Goal: Task Accomplishment & Management: Manage account settings

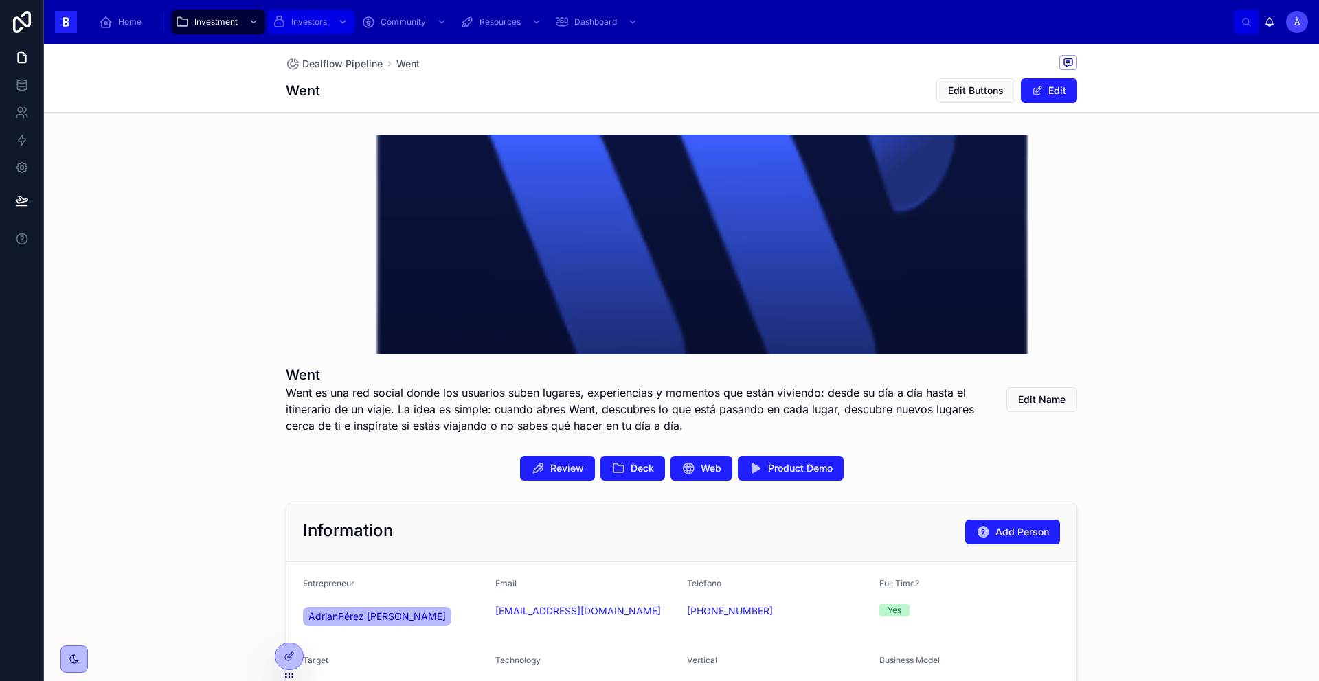
scroll to position [60, 0]
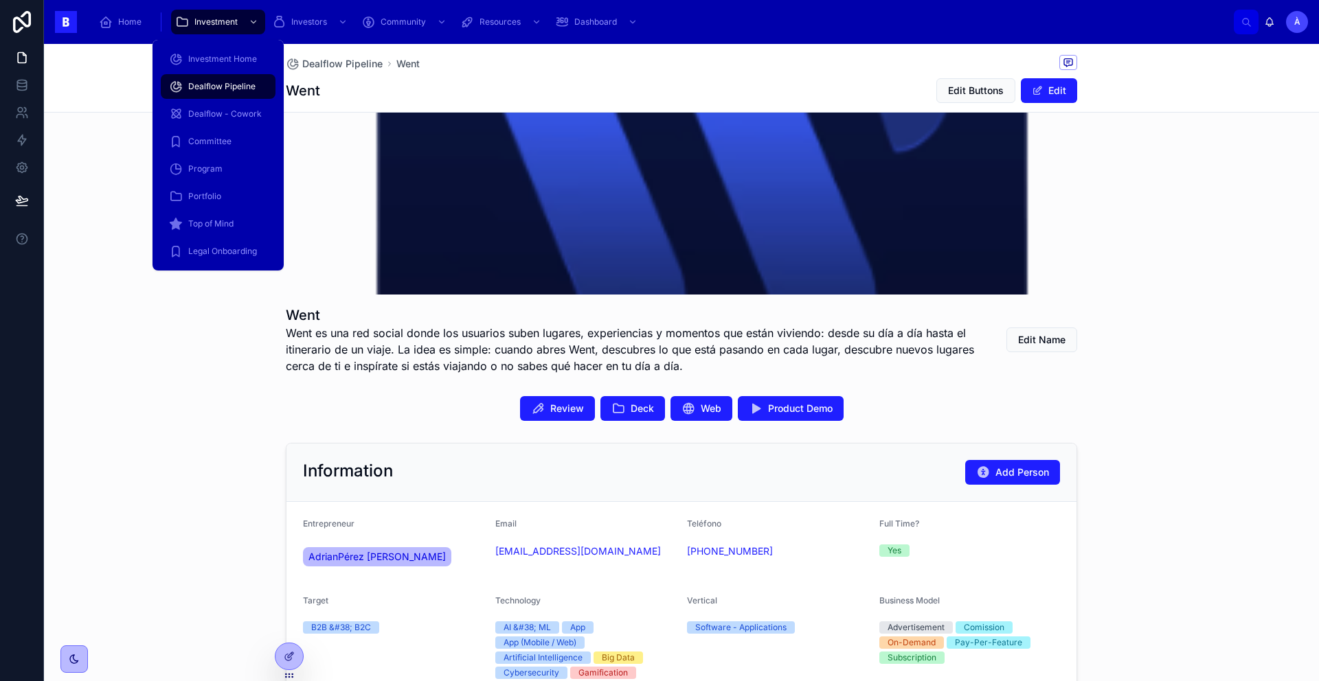
click at [238, 95] on div "Dealflow Pipeline" at bounding box center [218, 87] width 98 height 22
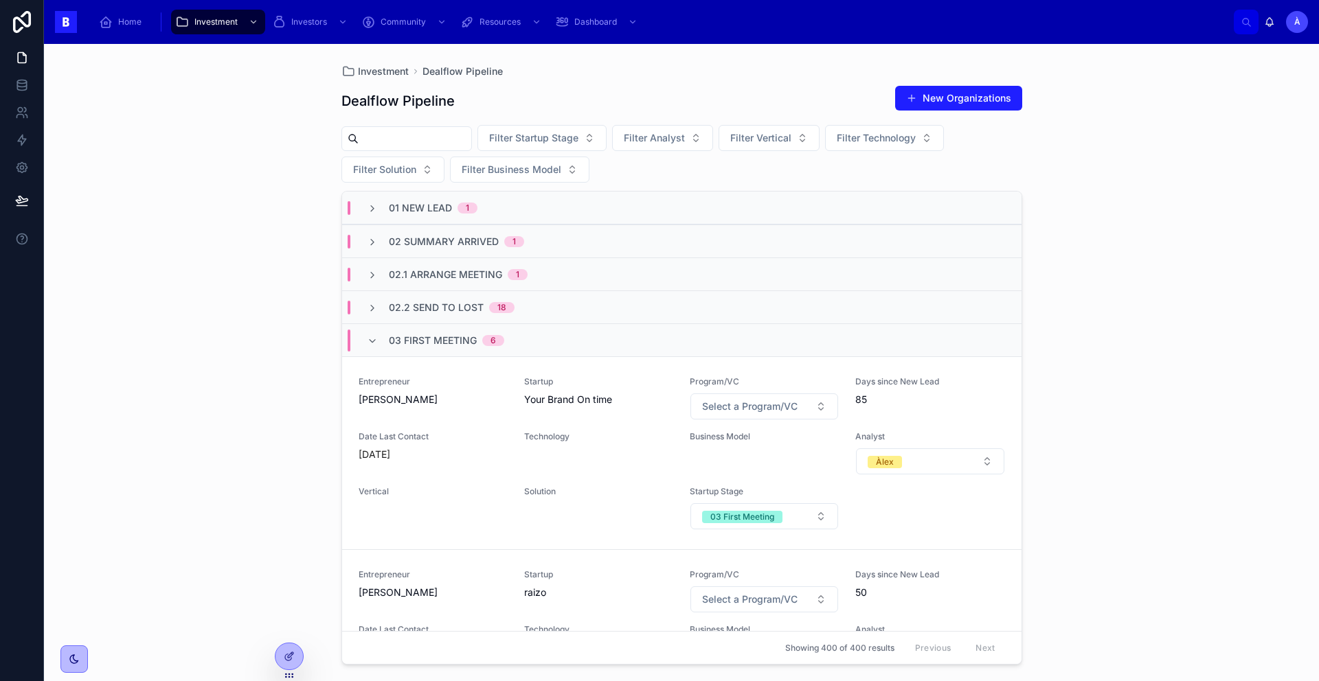
click at [385, 147] on input "text" at bounding box center [415, 138] width 113 height 19
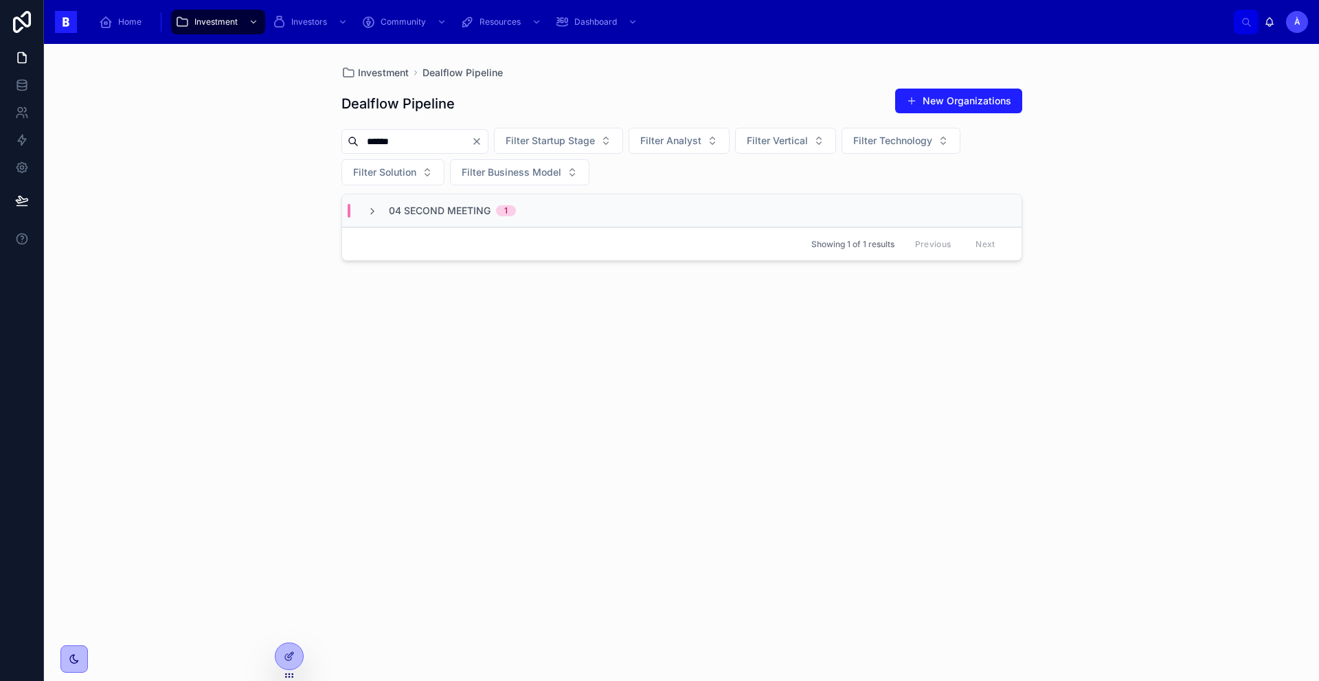
type input "******"
click at [462, 215] on span "04 Second Meeting" at bounding box center [440, 211] width 102 height 14
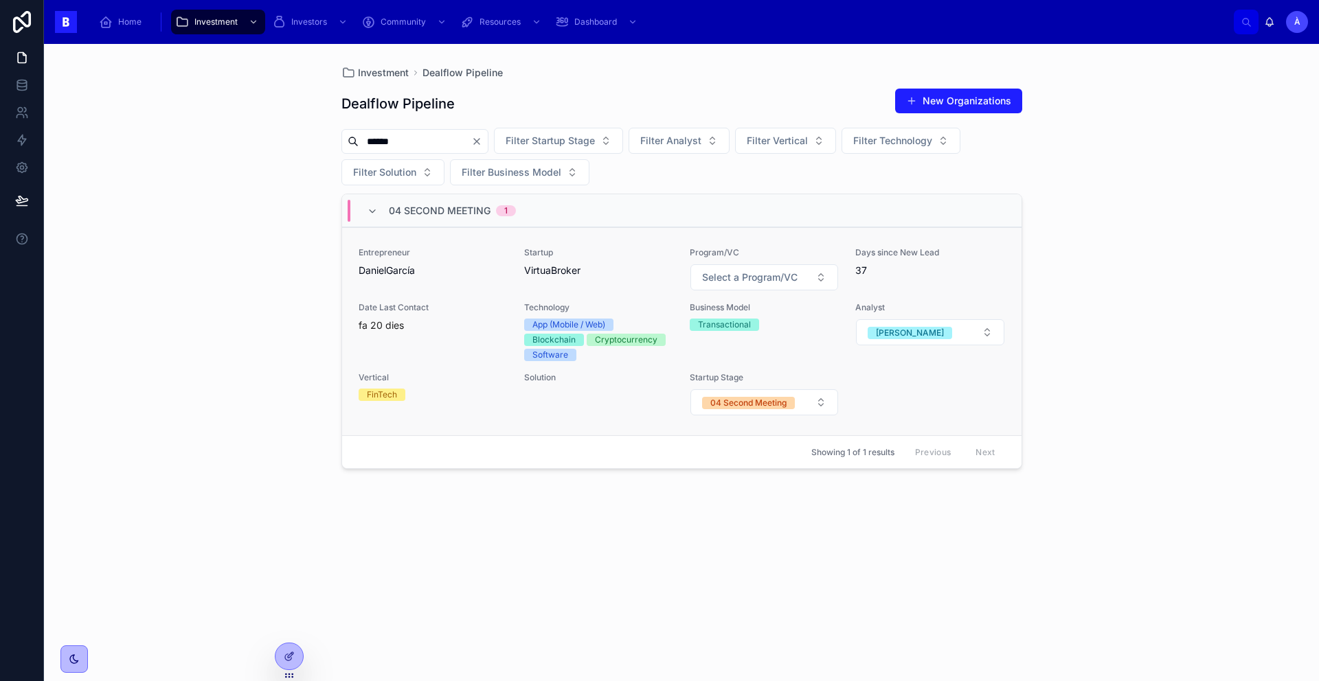
click at [455, 282] on div "Entrepreneur DanielGarcía" at bounding box center [433, 269] width 149 height 44
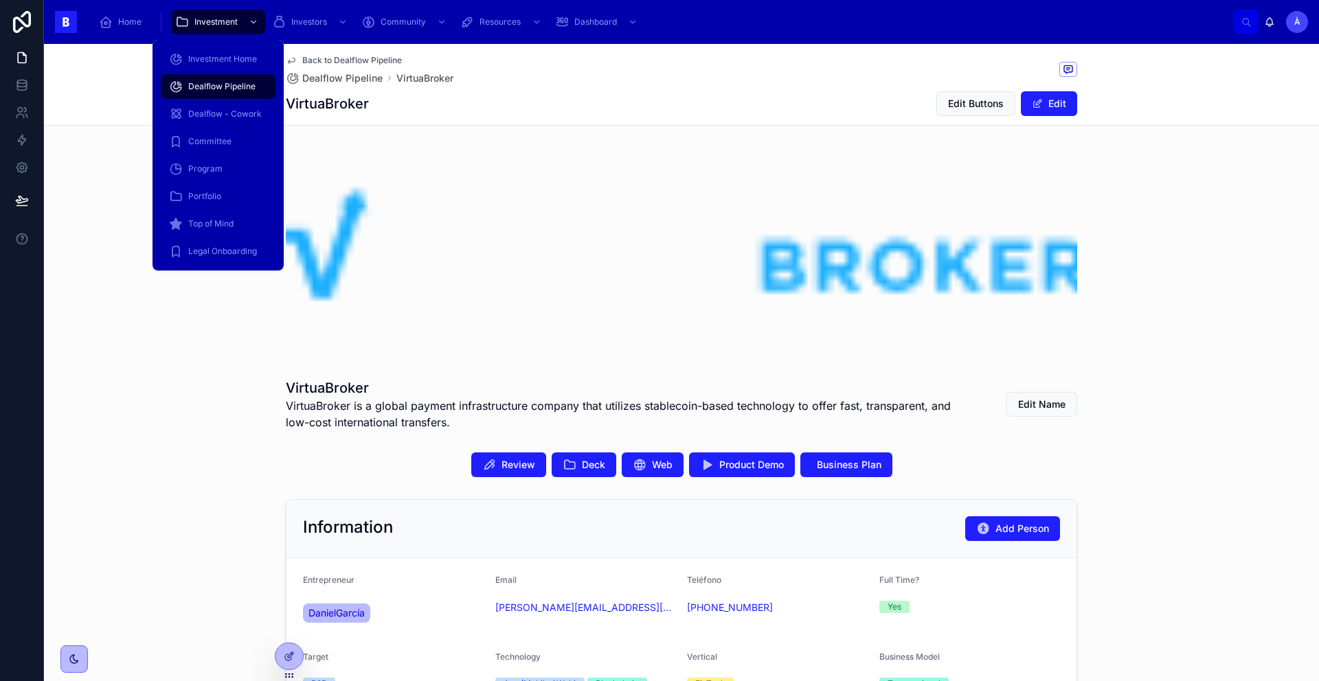
click at [225, 87] on span "Dealflow Pipeline" at bounding box center [221, 86] width 67 height 11
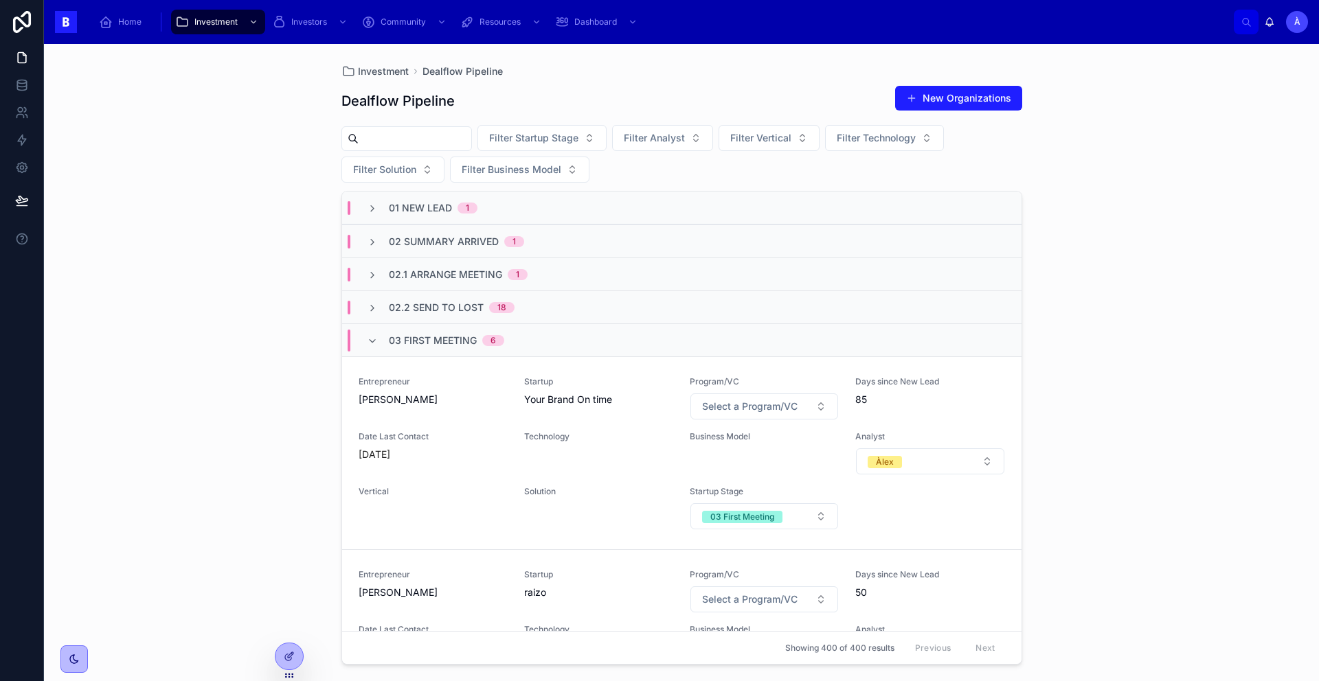
click at [402, 341] on span "03 First Meeting" at bounding box center [433, 341] width 88 height 14
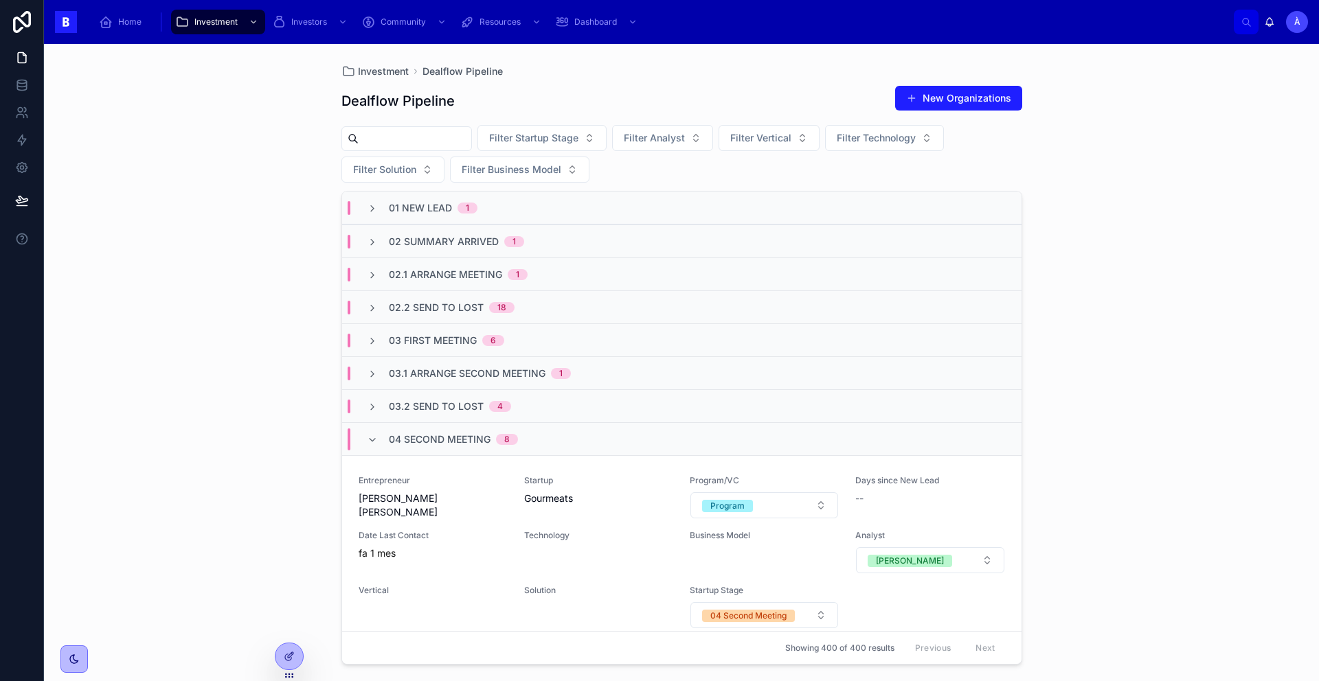
click at [409, 206] on span "01 New Lead" at bounding box center [420, 208] width 63 height 14
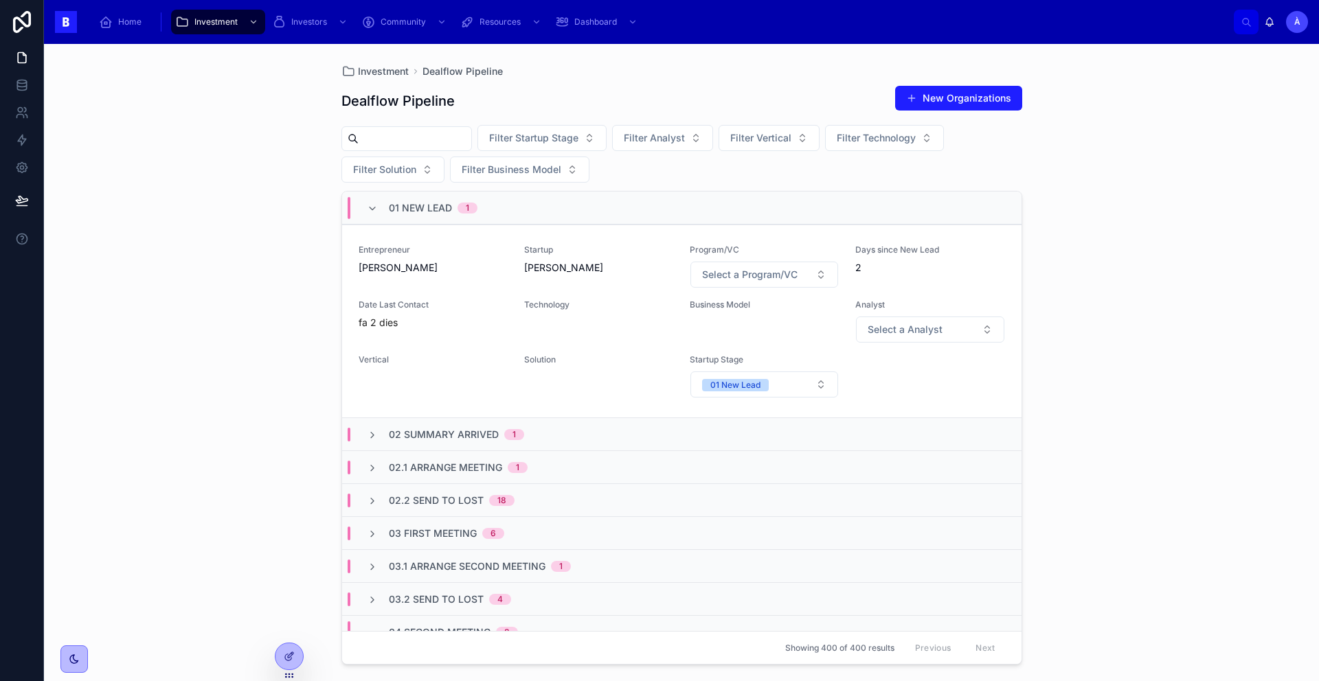
click at [409, 206] on span "01 New Lead" at bounding box center [420, 208] width 63 height 14
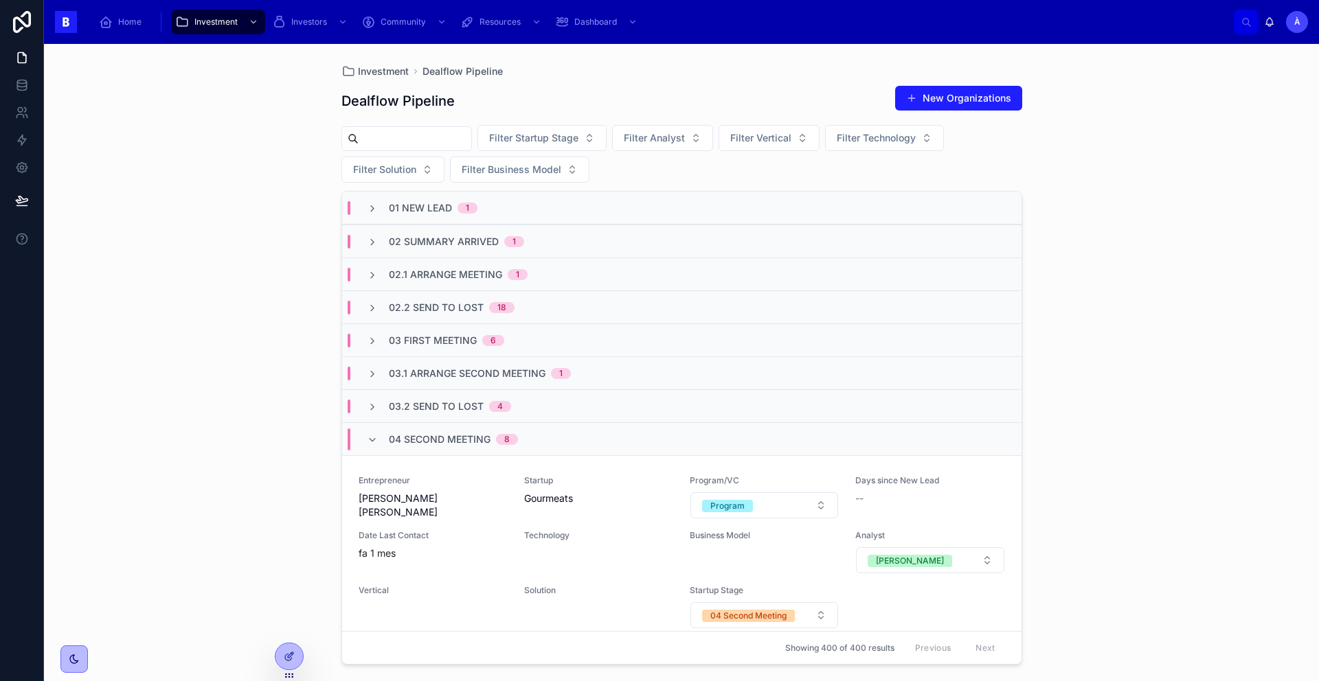
click at [411, 240] on span "02 Summary Arrived" at bounding box center [444, 242] width 110 height 14
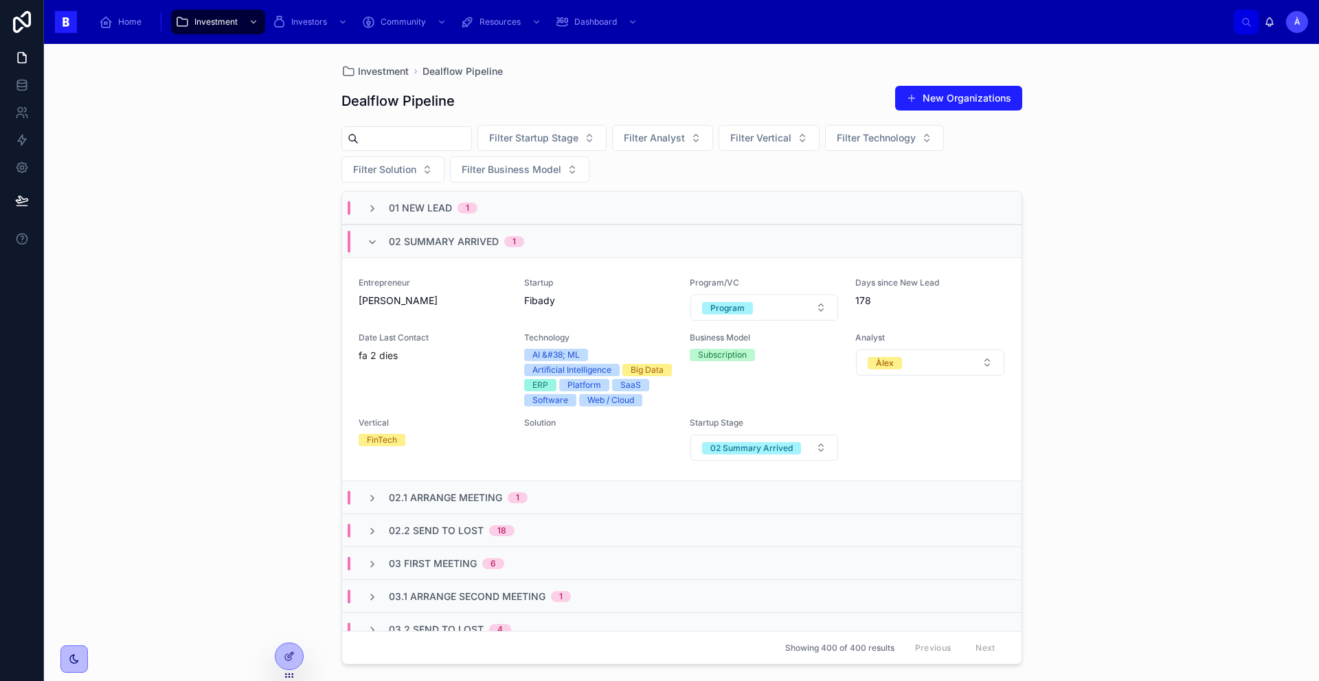
click at [411, 240] on span "02 Summary Arrived" at bounding box center [444, 242] width 110 height 14
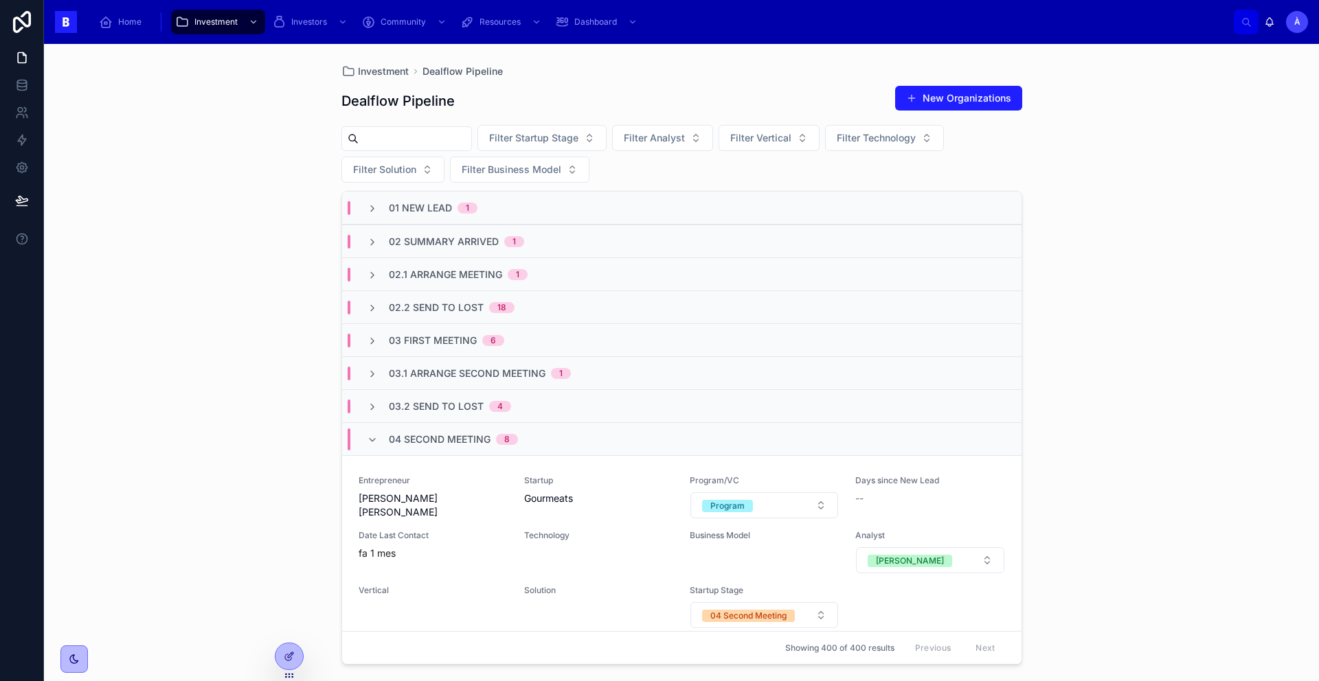
click at [433, 455] on div "04 Second Meeting 8" at bounding box center [681, 438] width 679 height 33
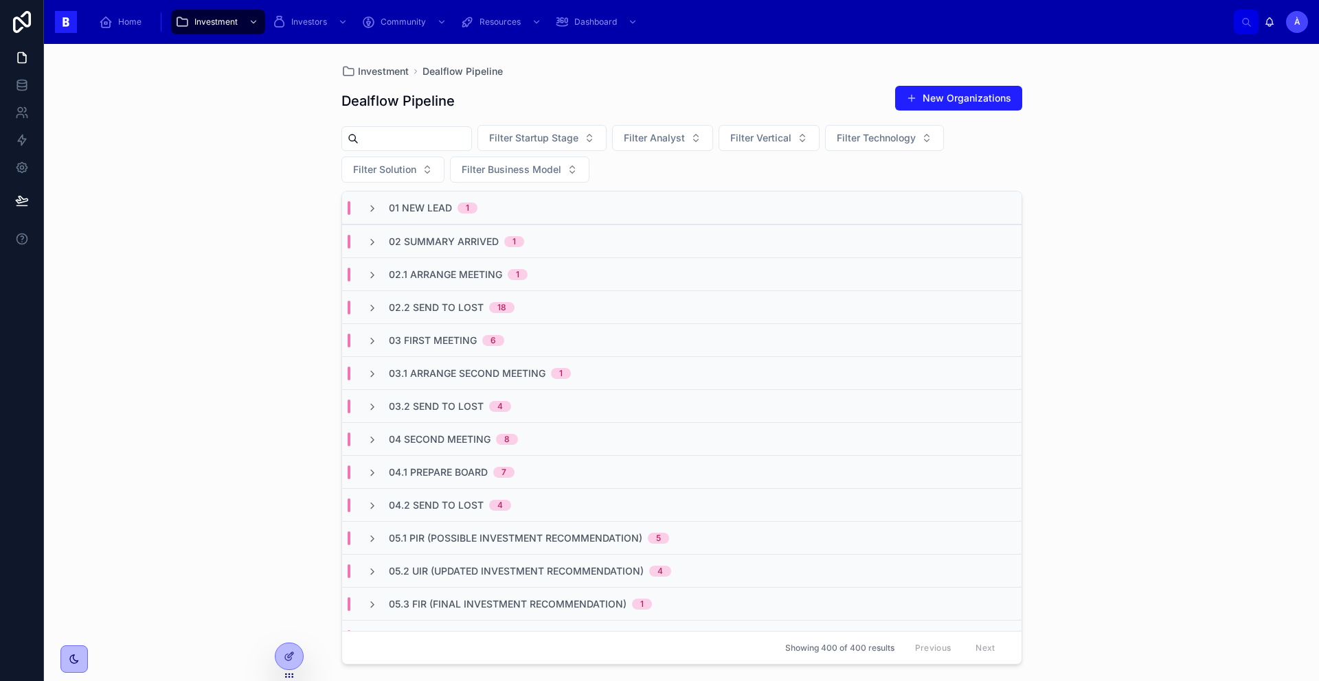
click at [407, 131] on input "text" at bounding box center [415, 138] width 113 height 19
type input "****"
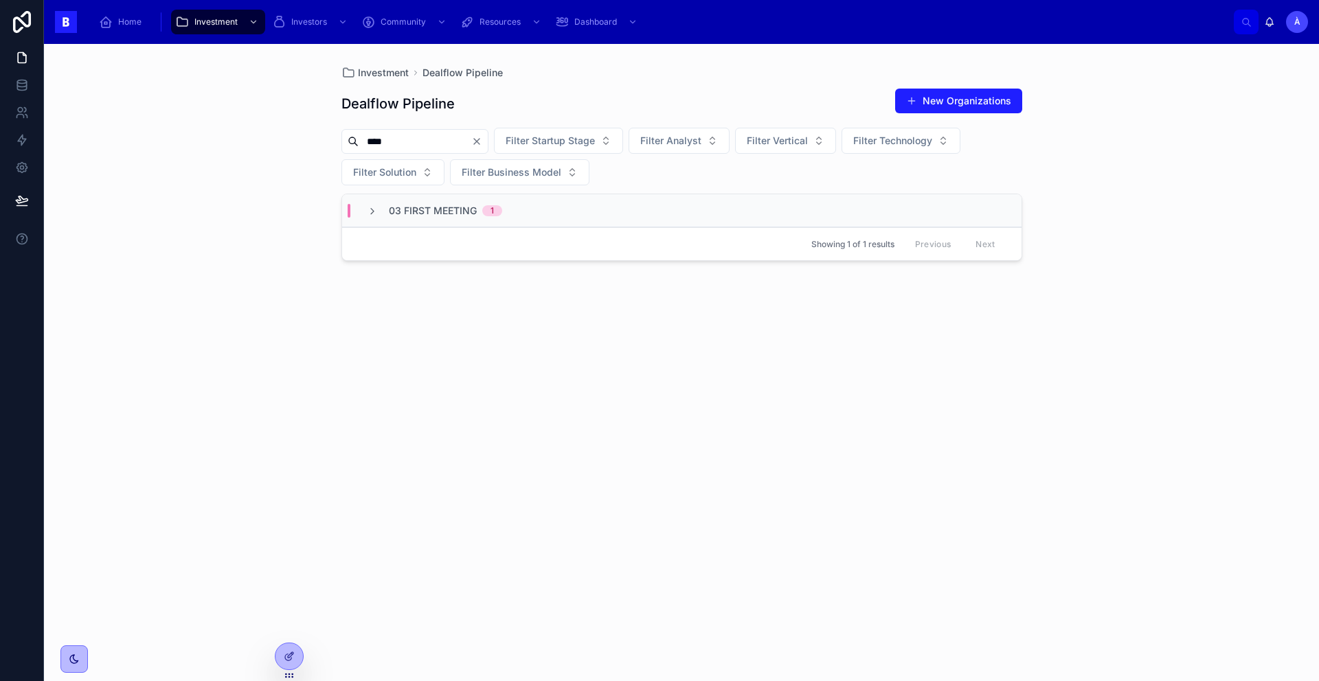
click at [479, 228] on div "Showing 1 of 1 results Previous Next" at bounding box center [681, 243] width 679 height 33
click at [486, 220] on div "03 First Meeting 1" at bounding box center [681, 210] width 679 height 33
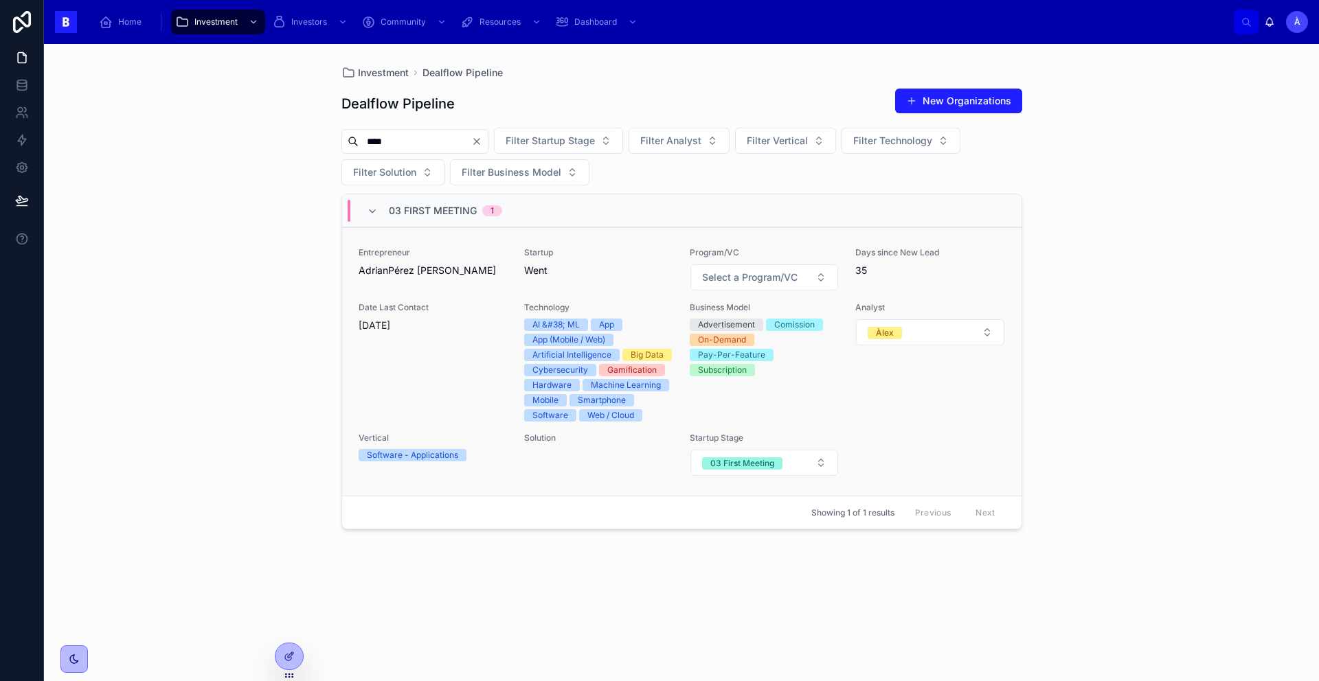
click at [470, 267] on span "AdrianPérez [PERSON_NAME]" at bounding box center [433, 271] width 149 height 14
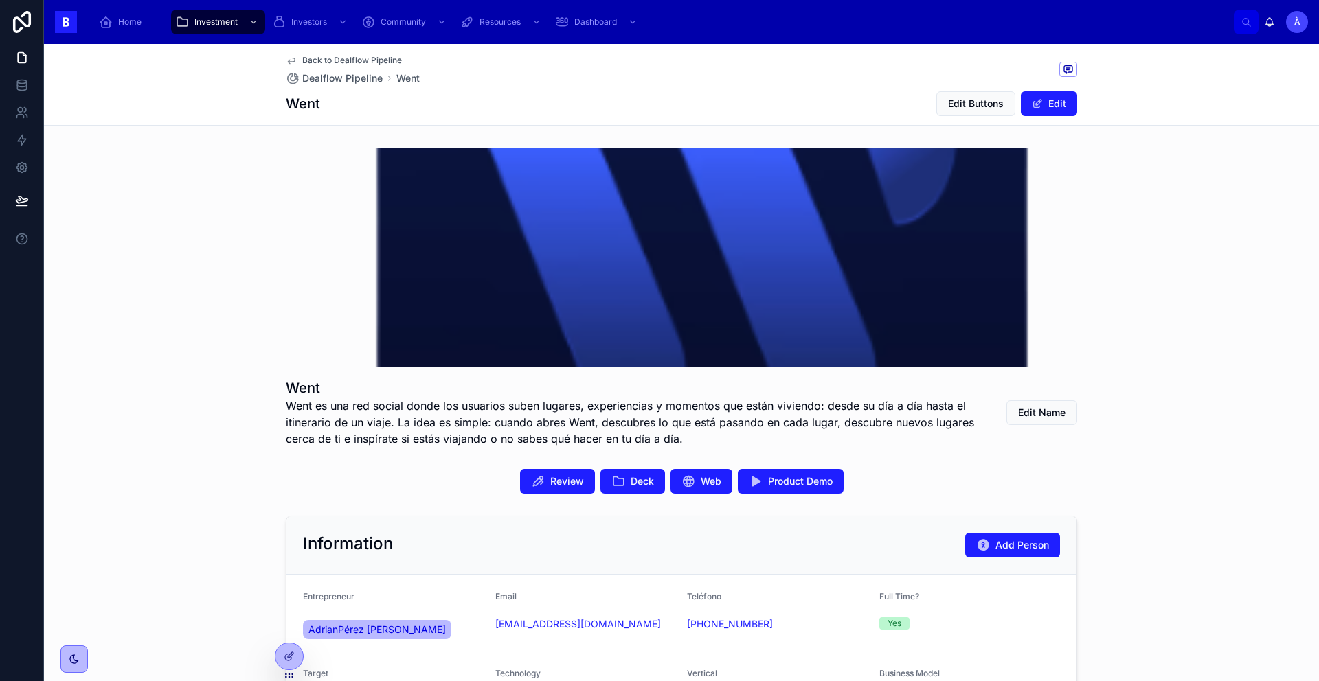
scroll to position [50, 0]
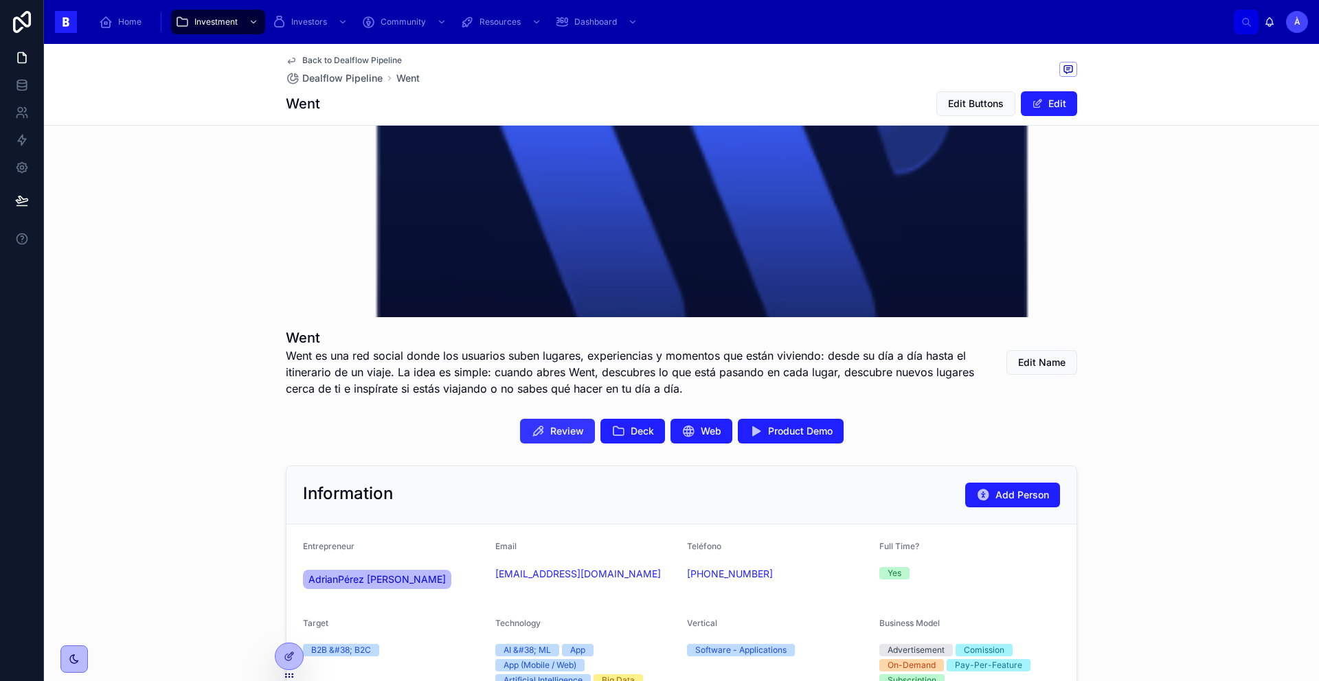
click at [550, 429] on span "Review" at bounding box center [567, 431] width 34 height 14
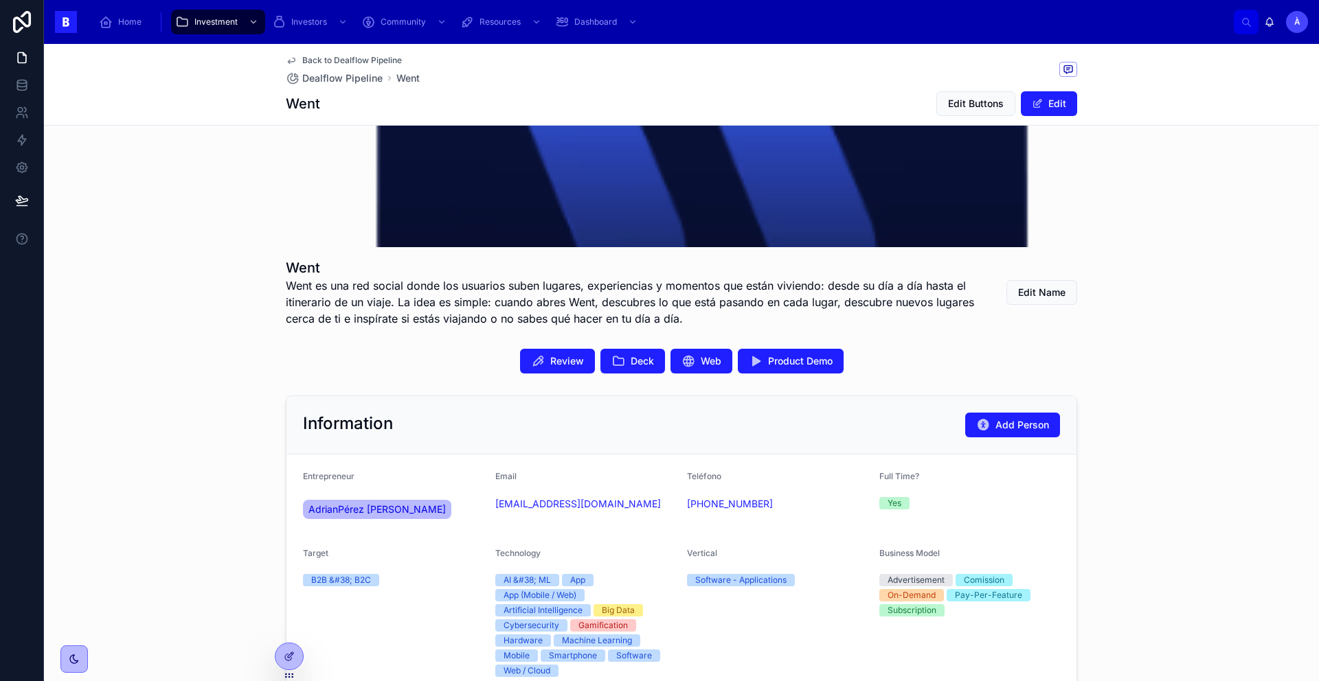
scroll to position [124, 0]
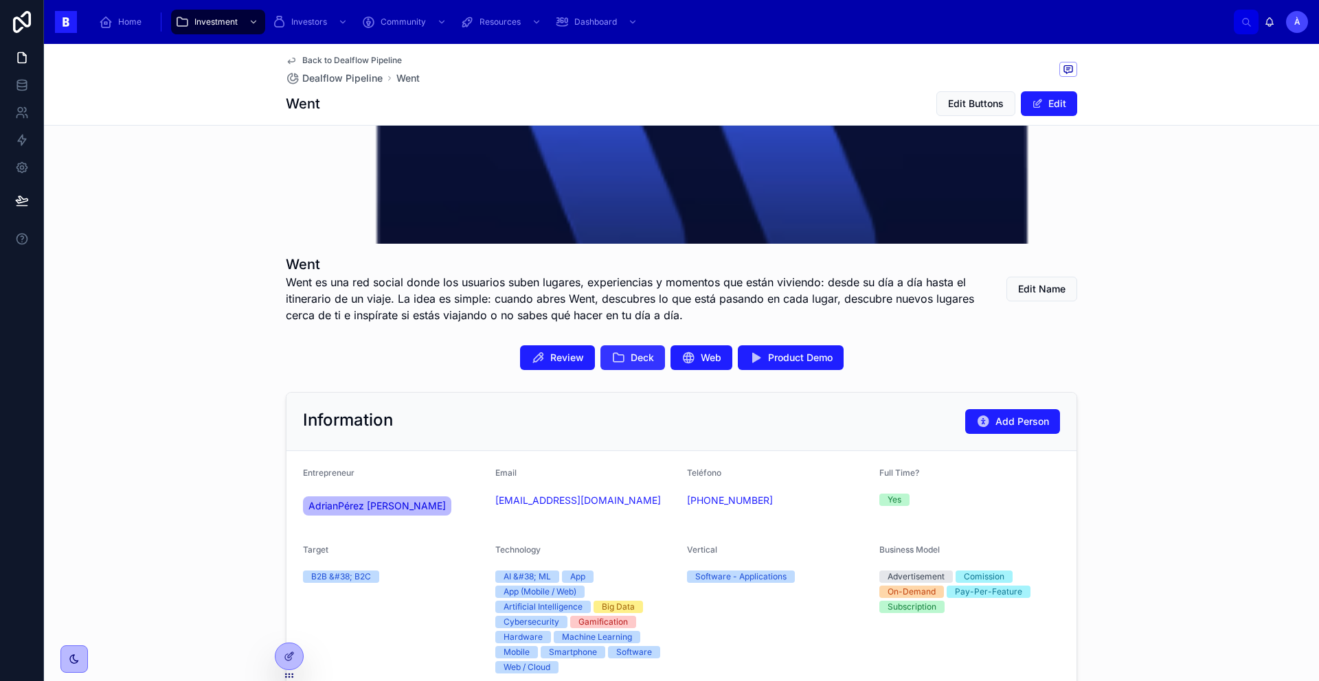
click at [630, 361] on span "Deck" at bounding box center [641, 358] width 23 height 14
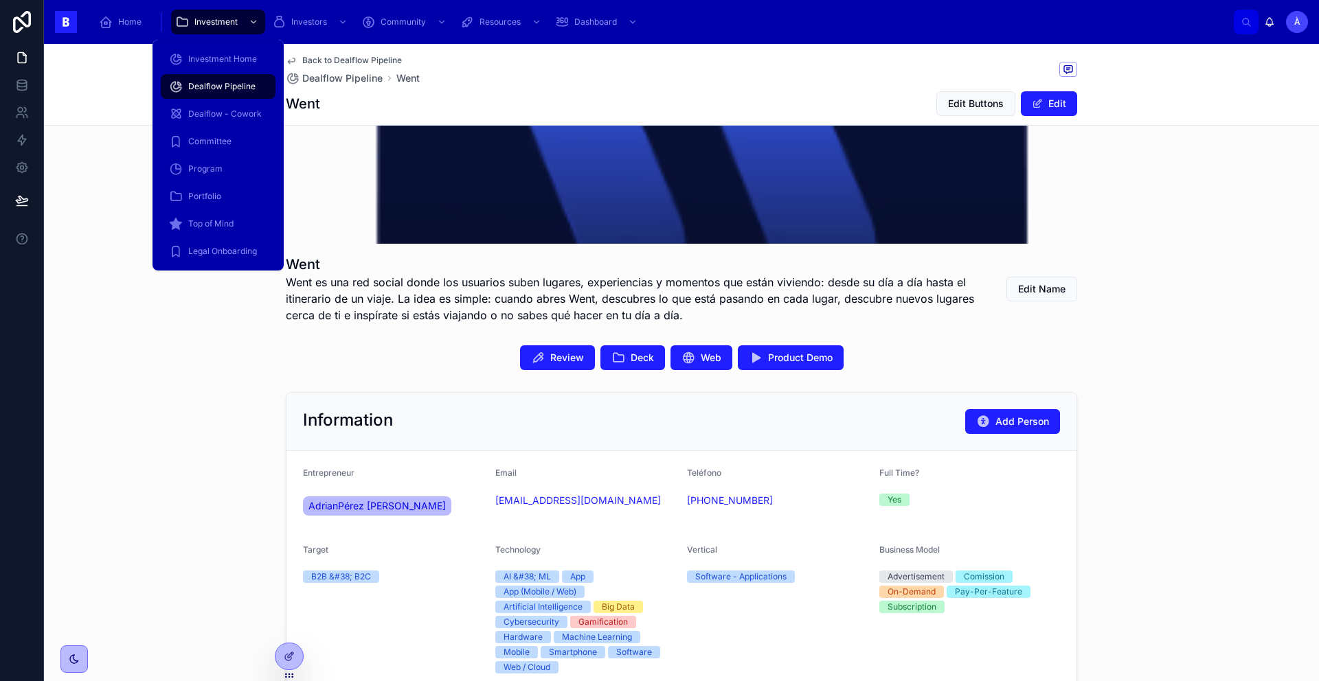
click at [208, 94] on div "Dealflow Pipeline" at bounding box center [218, 87] width 98 height 22
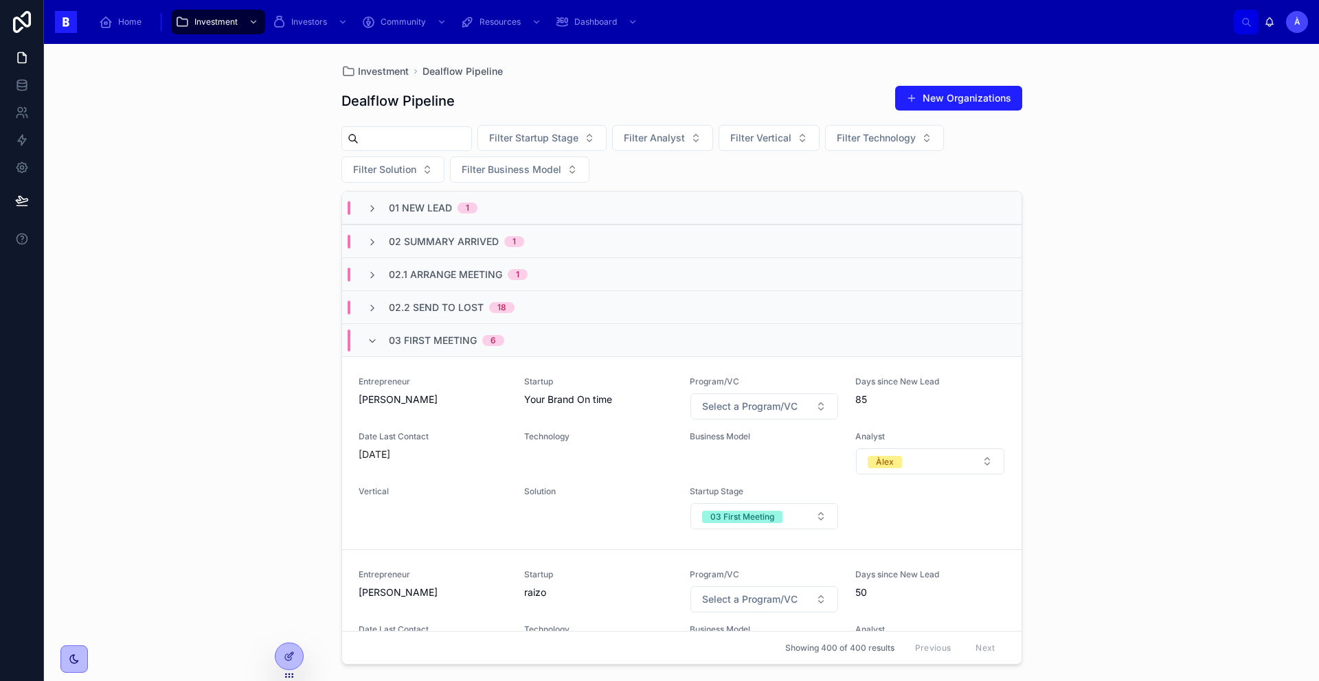
click at [422, 137] on input "text" at bounding box center [415, 138] width 113 height 19
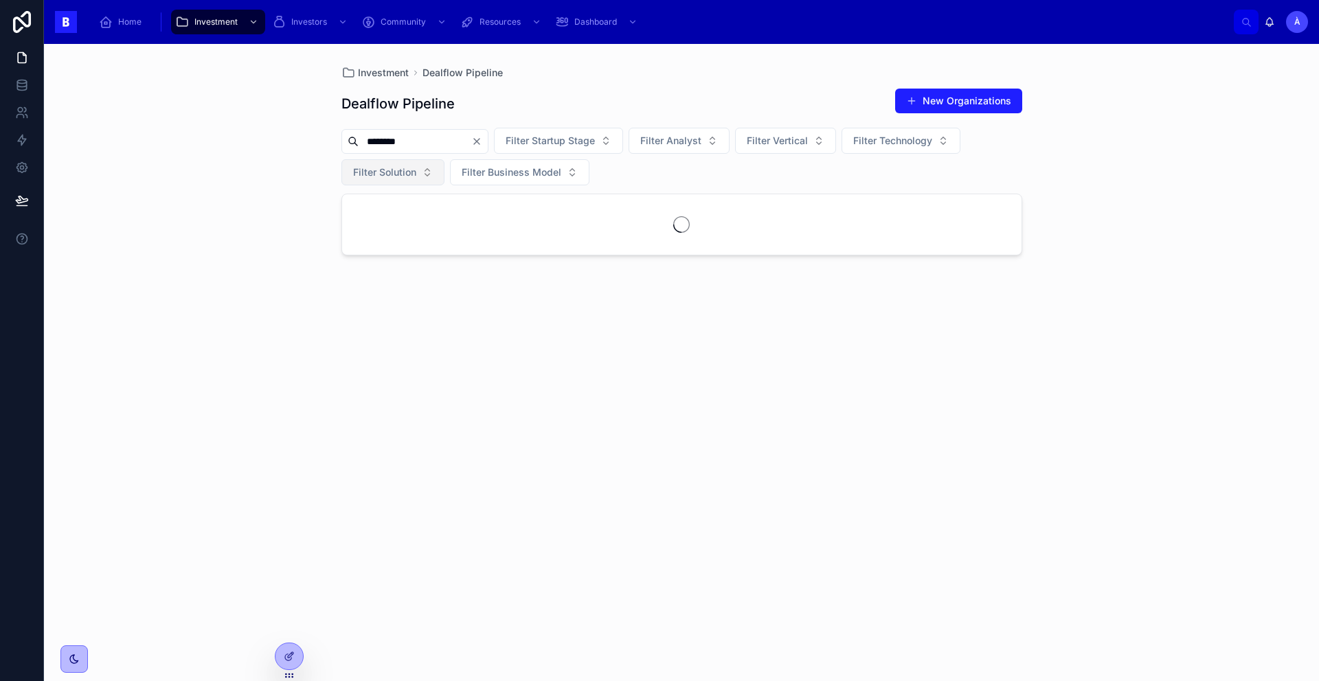
type input "********"
click at [435, 174] on button "Filter Solution" at bounding box center [392, 172] width 103 height 26
click at [519, 231] on div "Showing 1 of 1 results Previous Next" at bounding box center [681, 243] width 679 height 33
click at [465, 202] on div "04 Second Meeting 1" at bounding box center [681, 210] width 679 height 33
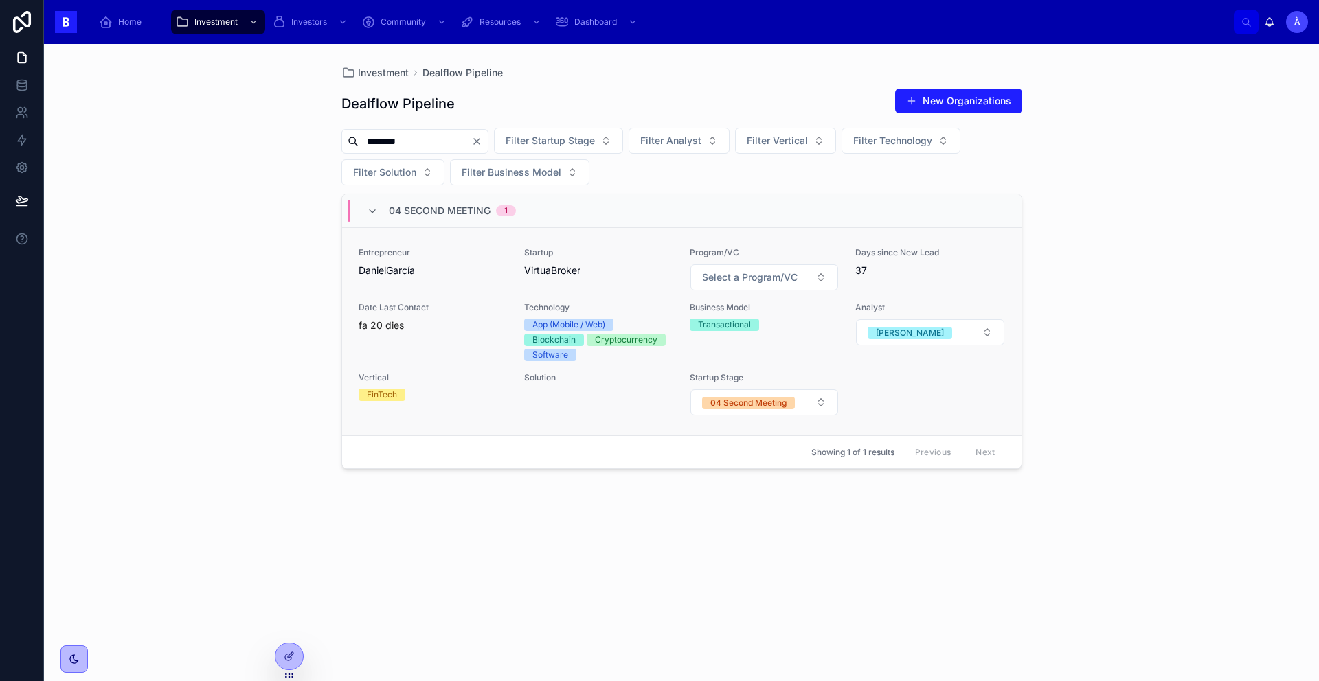
click at [456, 258] on span "Entrepreneur" at bounding box center [433, 252] width 149 height 11
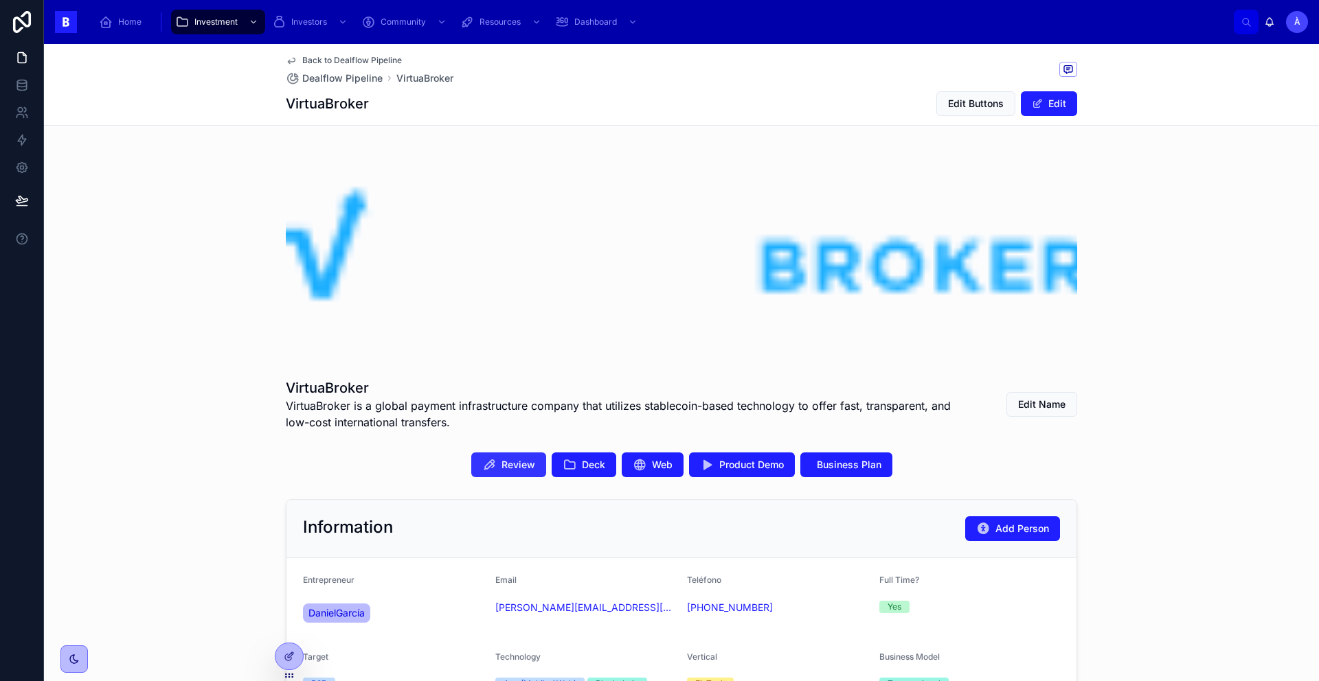
click at [516, 475] on button "Review" at bounding box center [508, 465] width 75 height 25
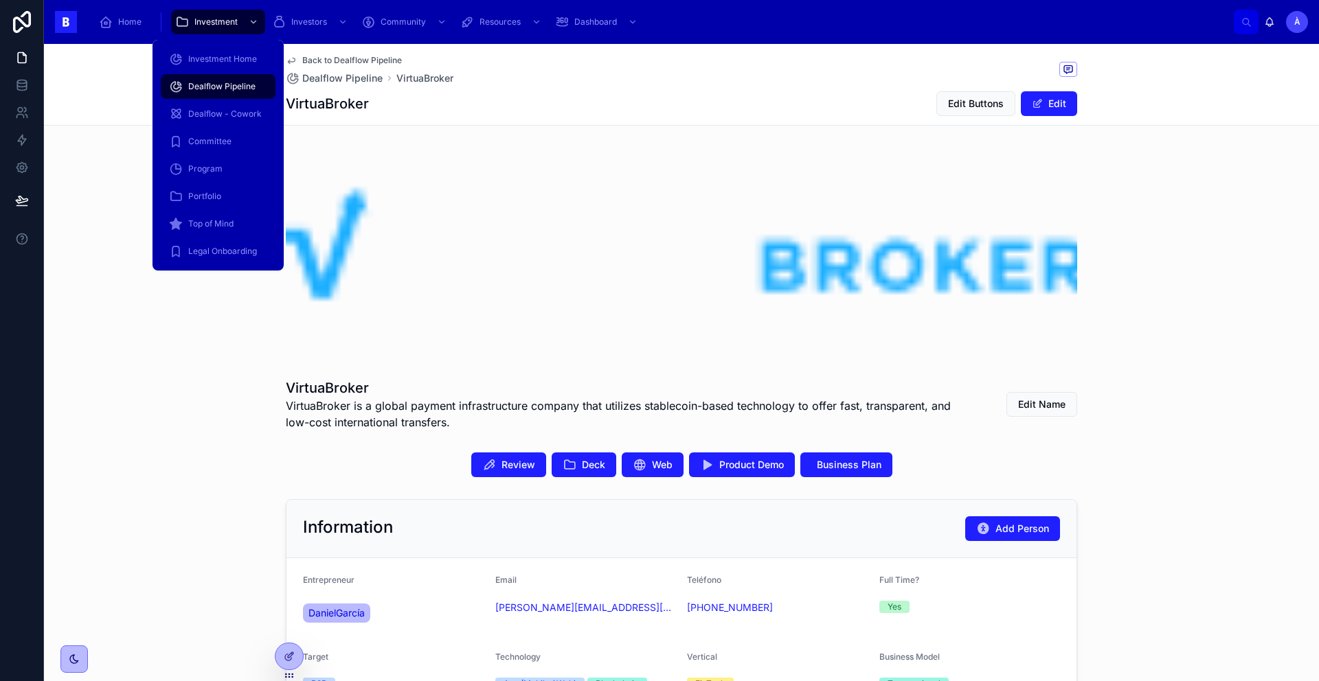
click at [216, 89] on span "Dealflow Pipeline" at bounding box center [221, 86] width 67 height 11
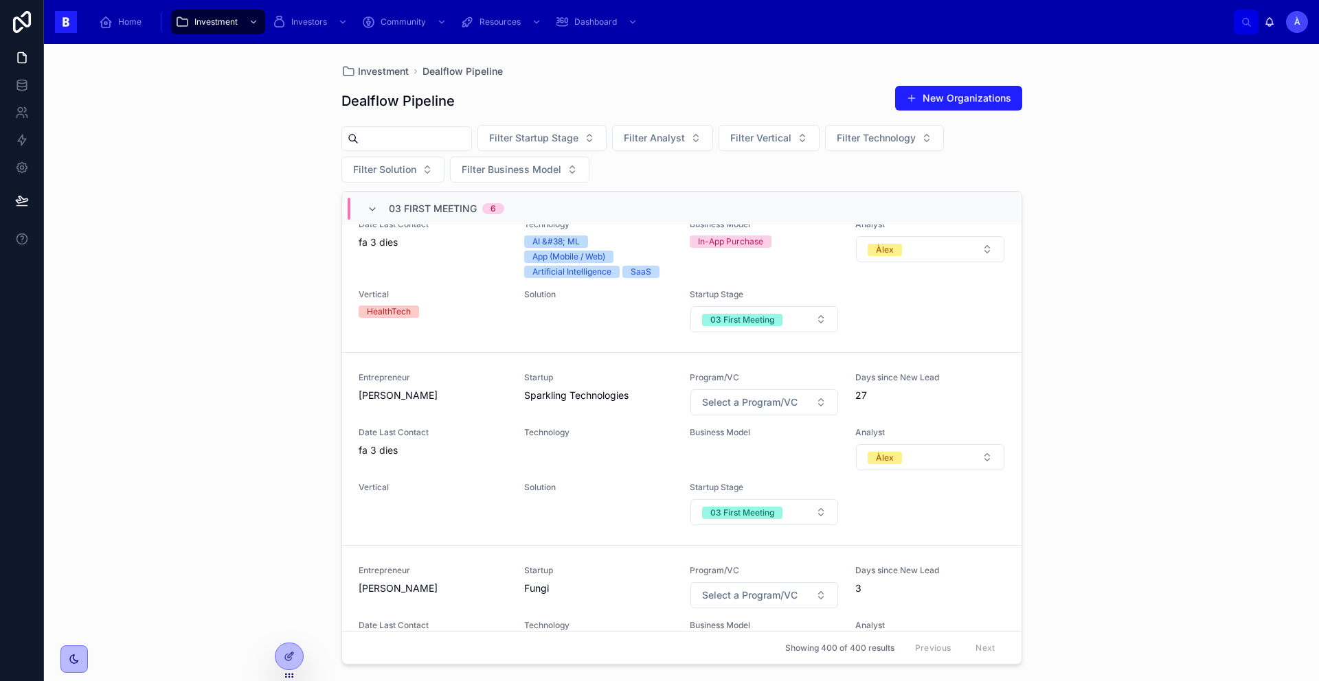
scroll to position [1070, 0]
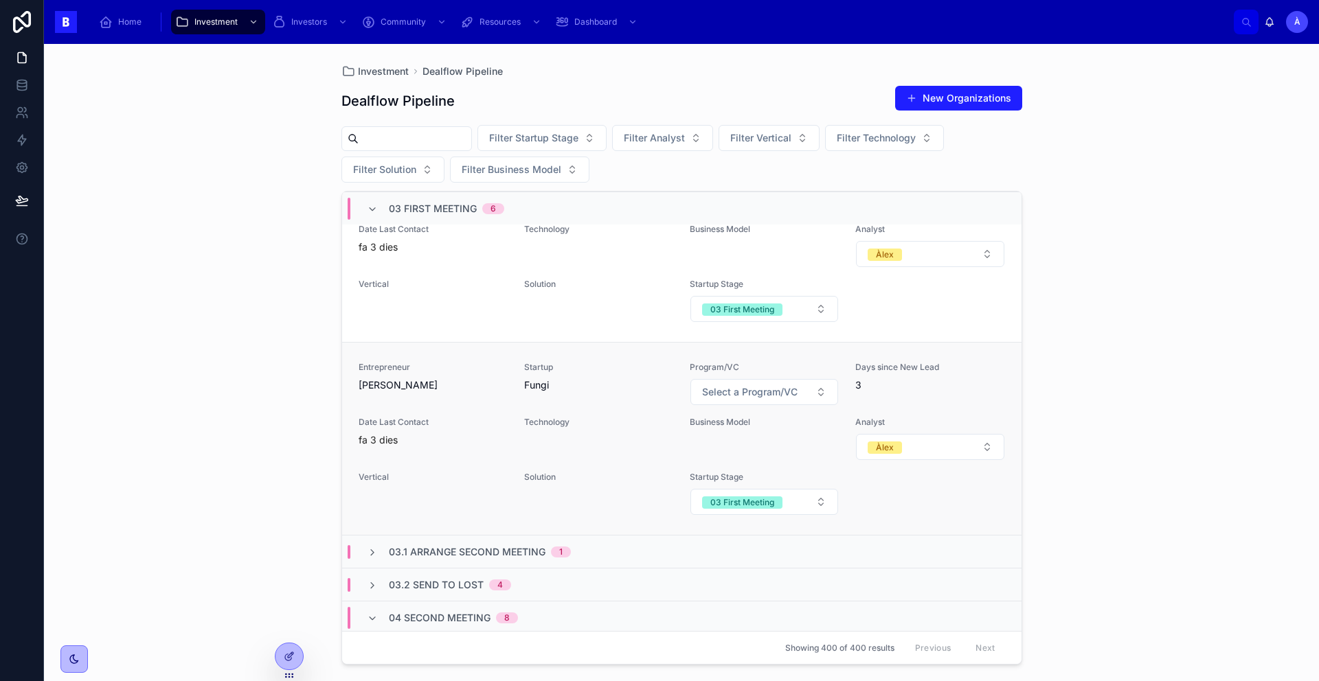
click at [488, 447] on div "fa 3 dies" at bounding box center [433, 440] width 149 height 14
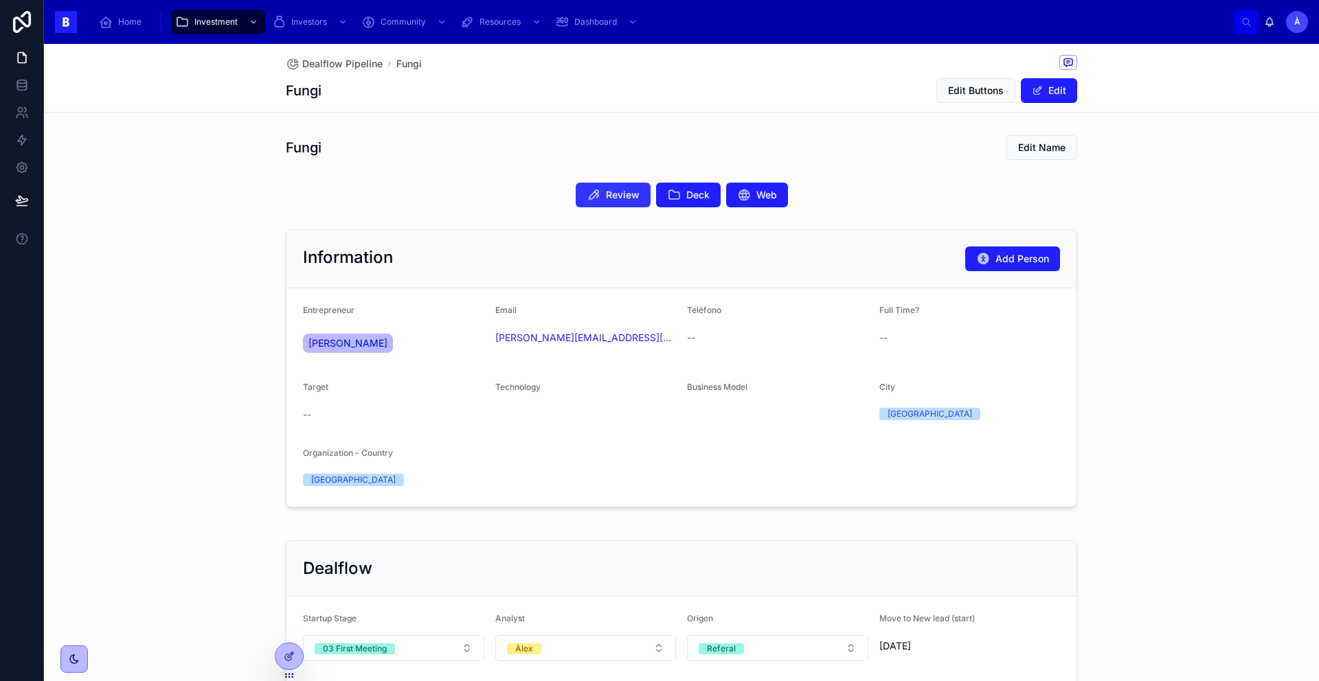
click at [598, 198] on button "Review" at bounding box center [613, 195] width 75 height 25
click at [676, 192] on button "Deck" at bounding box center [688, 195] width 65 height 25
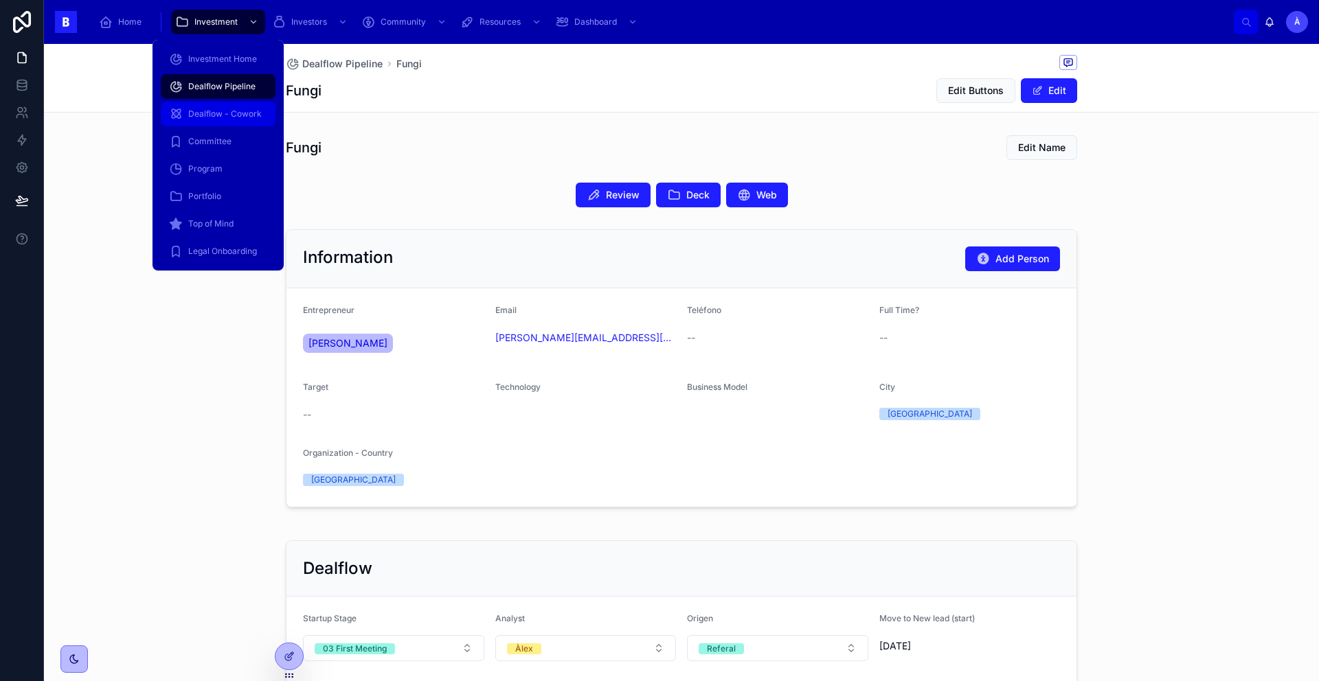
click at [232, 81] on span "Dealflow Pipeline" at bounding box center [221, 86] width 67 height 11
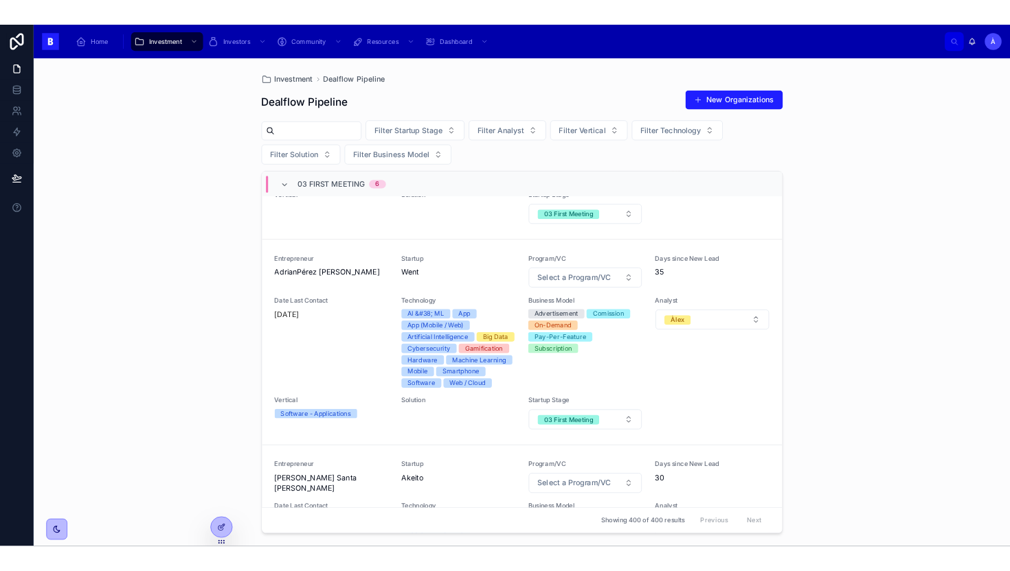
scroll to position [470, 0]
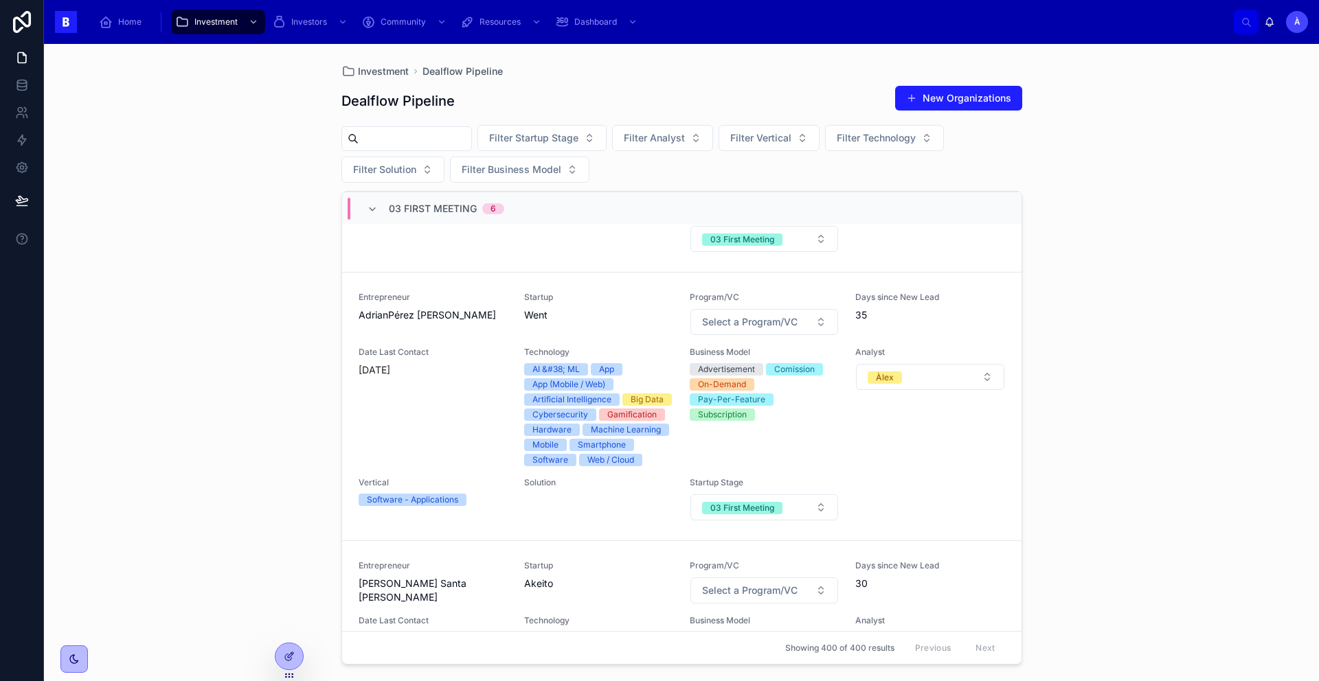
click at [458, 398] on div "Date Last Contact [DATE]" at bounding box center [433, 407] width 149 height 120
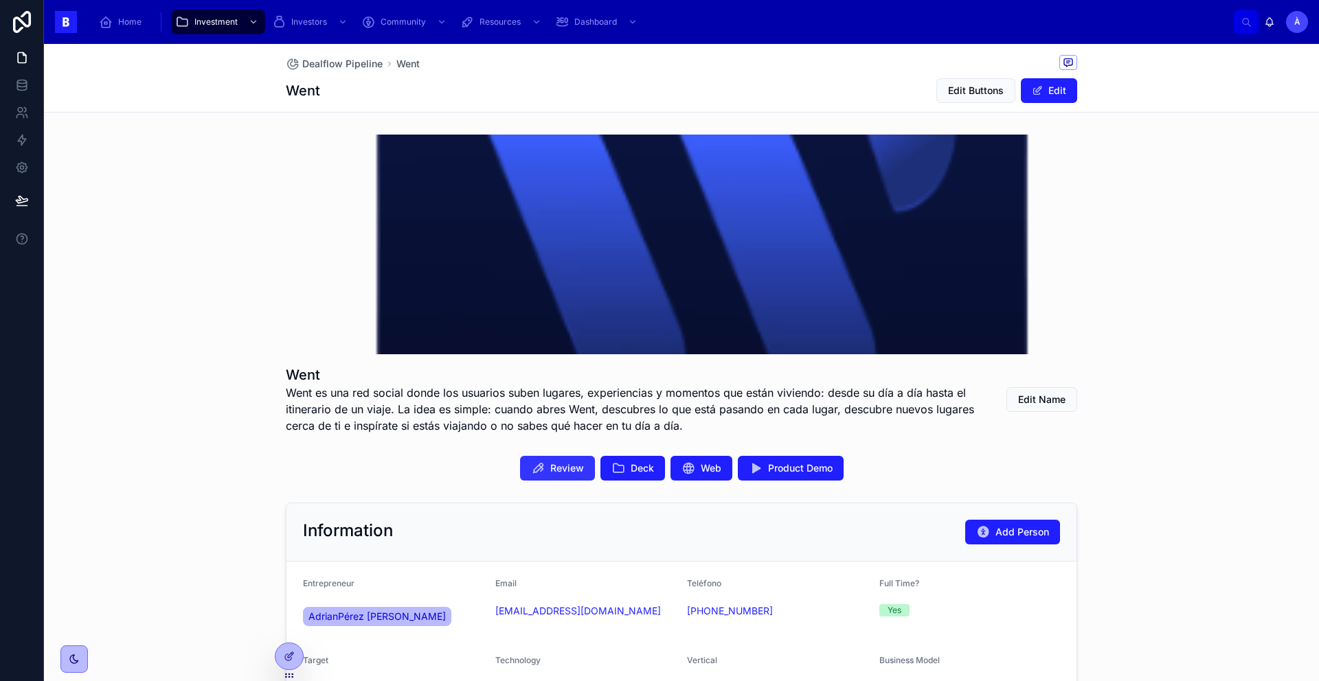
click at [572, 476] on button "Review" at bounding box center [557, 468] width 75 height 25
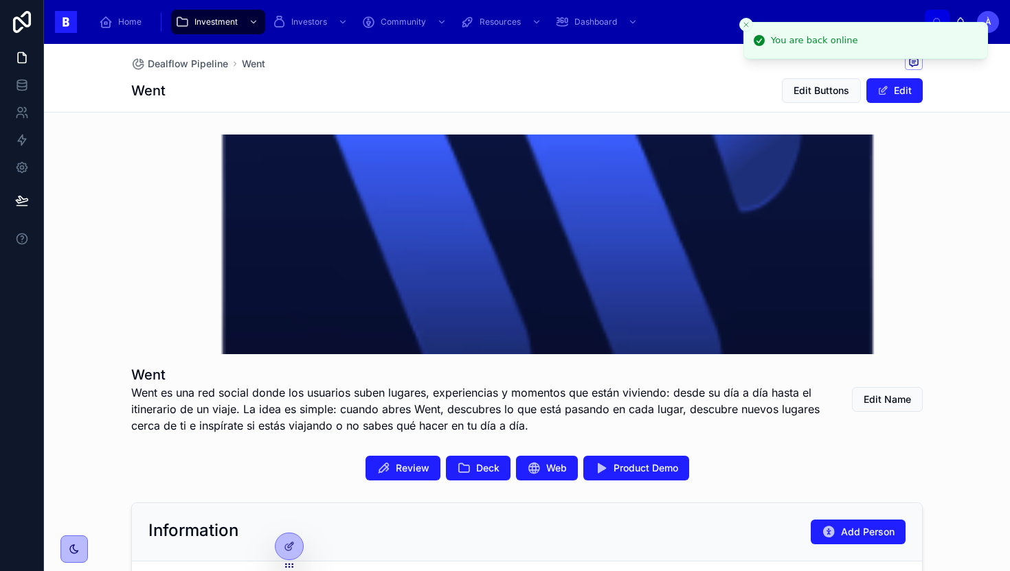
click at [525, 64] on div "Dealflow Pipeline Went" at bounding box center [526, 63] width 791 height 17
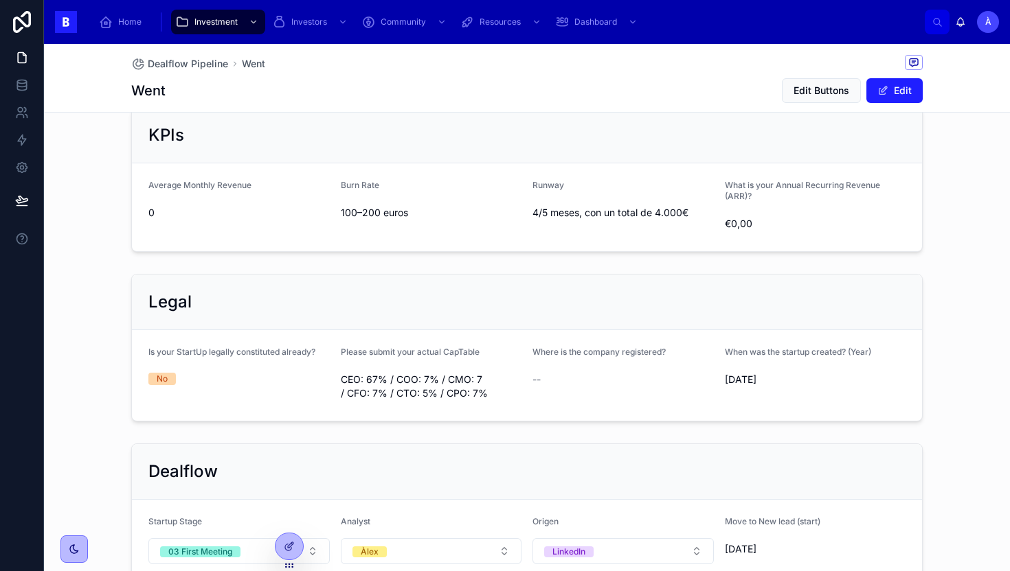
scroll to position [153, 0]
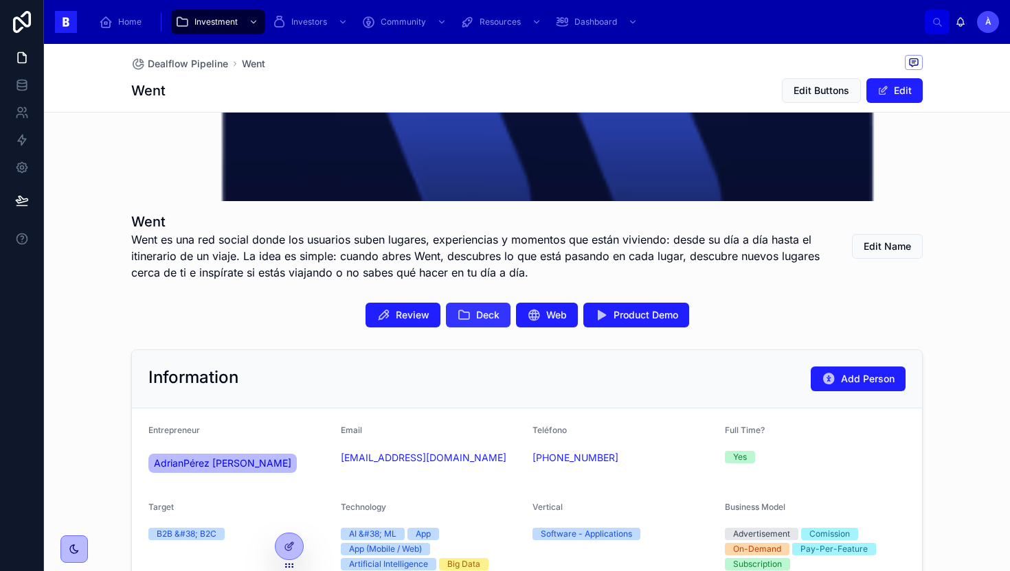
click at [470, 312] on button "Deck" at bounding box center [478, 315] width 65 height 25
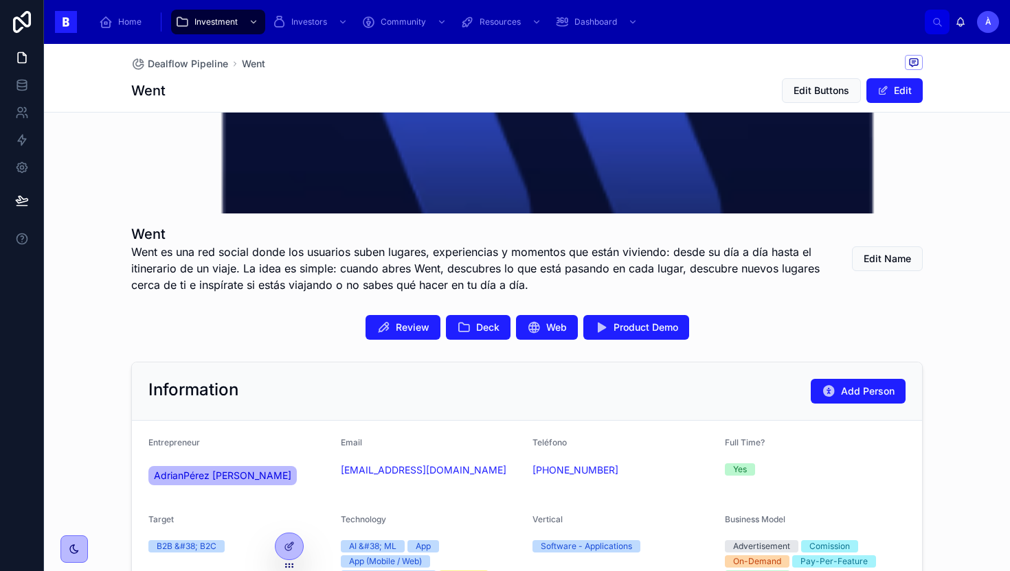
scroll to position [431, 0]
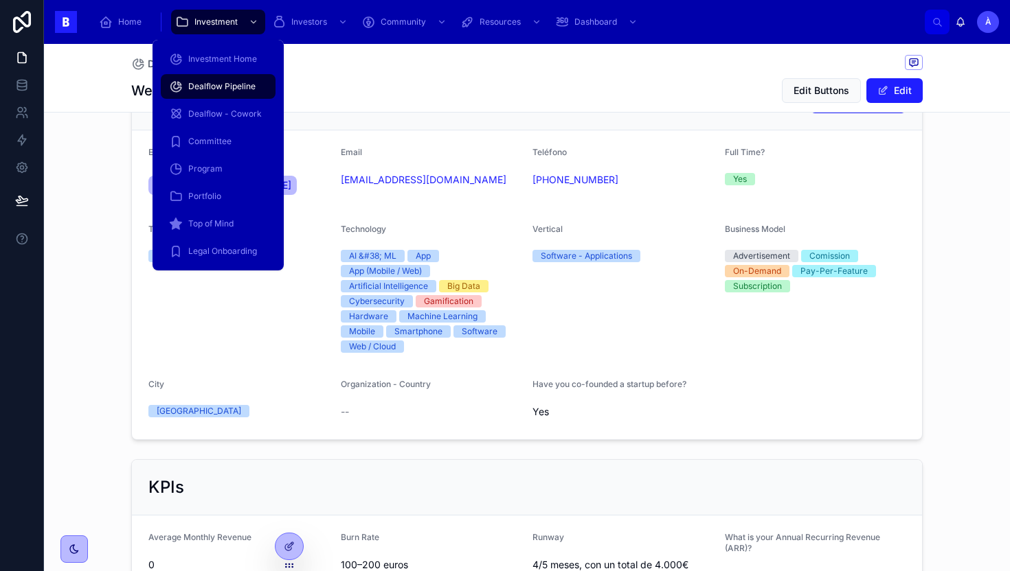
click at [212, 82] on span "Dealflow Pipeline" at bounding box center [221, 86] width 67 height 11
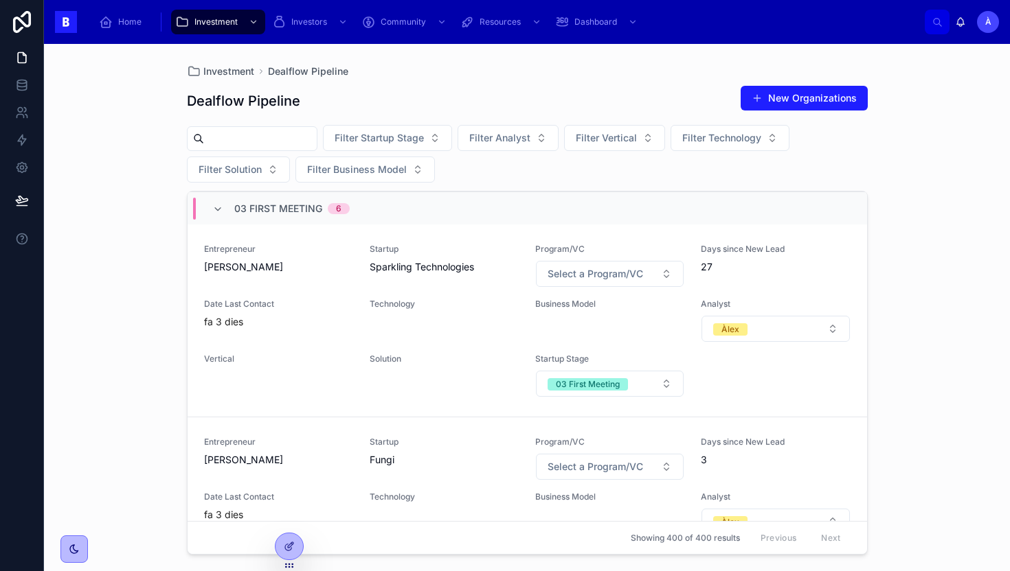
scroll to position [1037, 0]
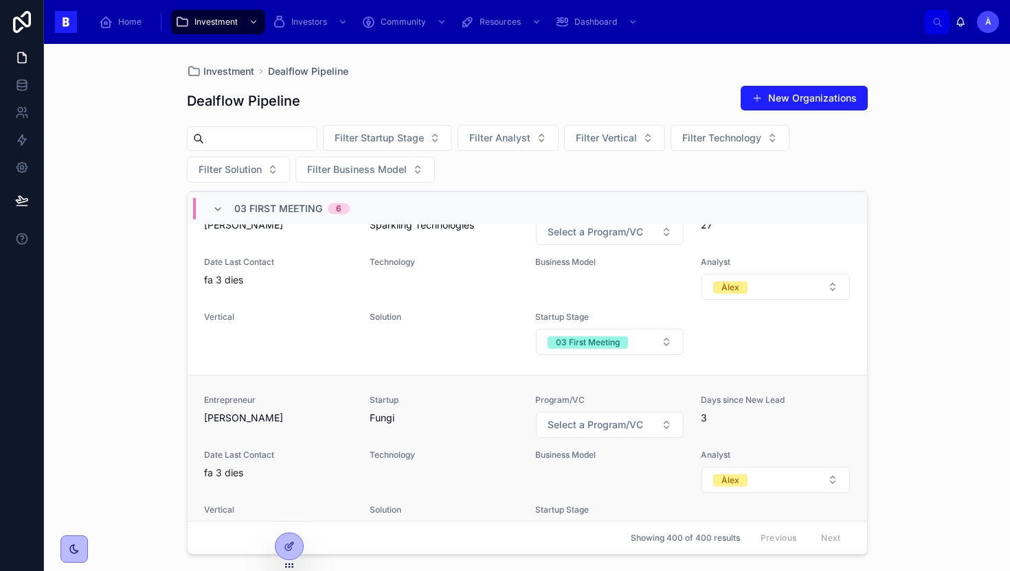
click at [332, 411] on span "[PERSON_NAME]" at bounding box center [278, 418] width 149 height 14
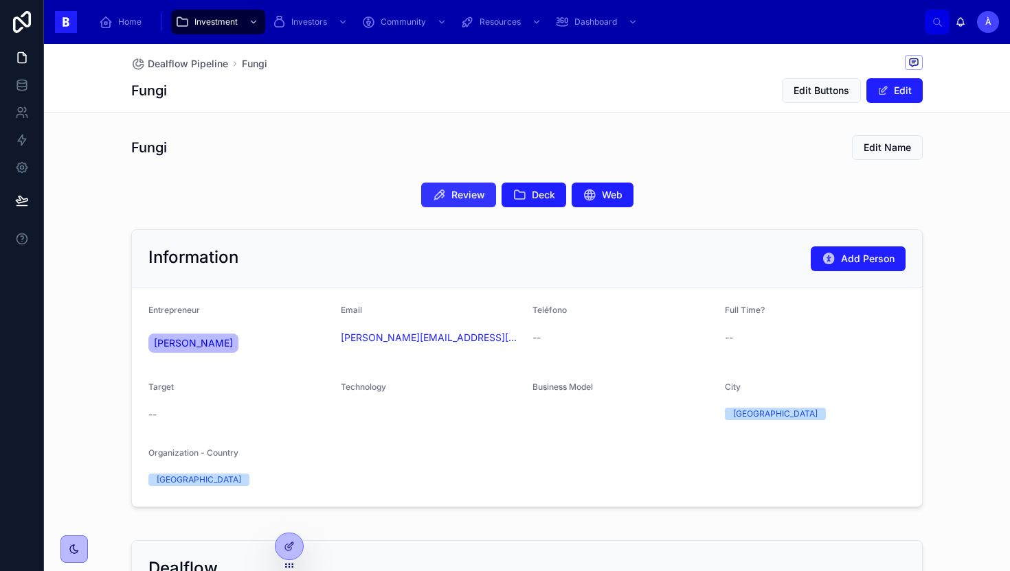
click at [453, 199] on span "Review" at bounding box center [468, 195] width 34 height 14
click at [540, 192] on span "Deck" at bounding box center [543, 195] width 23 height 14
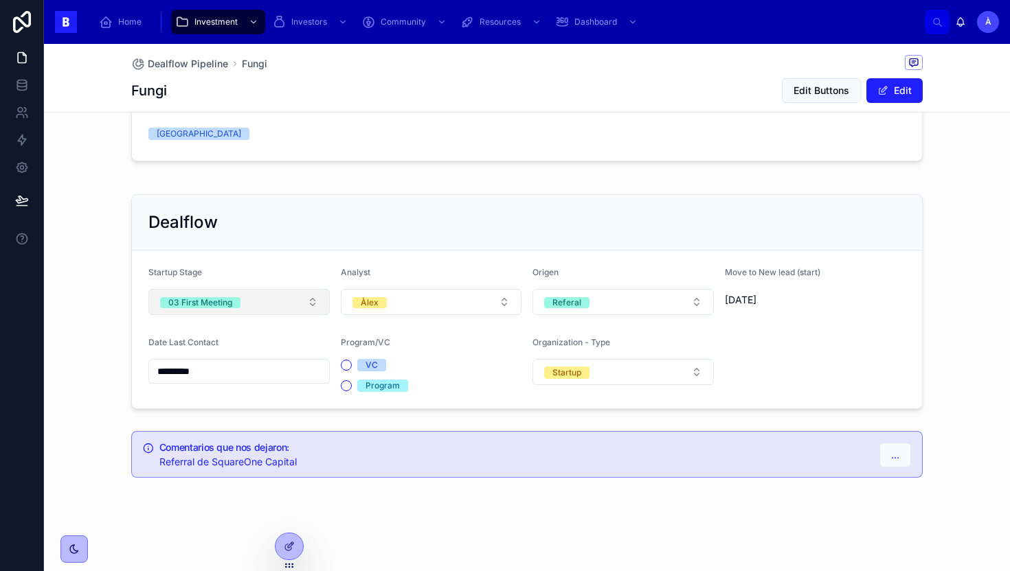
click at [267, 299] on button "03 First Meeting" at bounding box center [238, 302] width 181 height 26
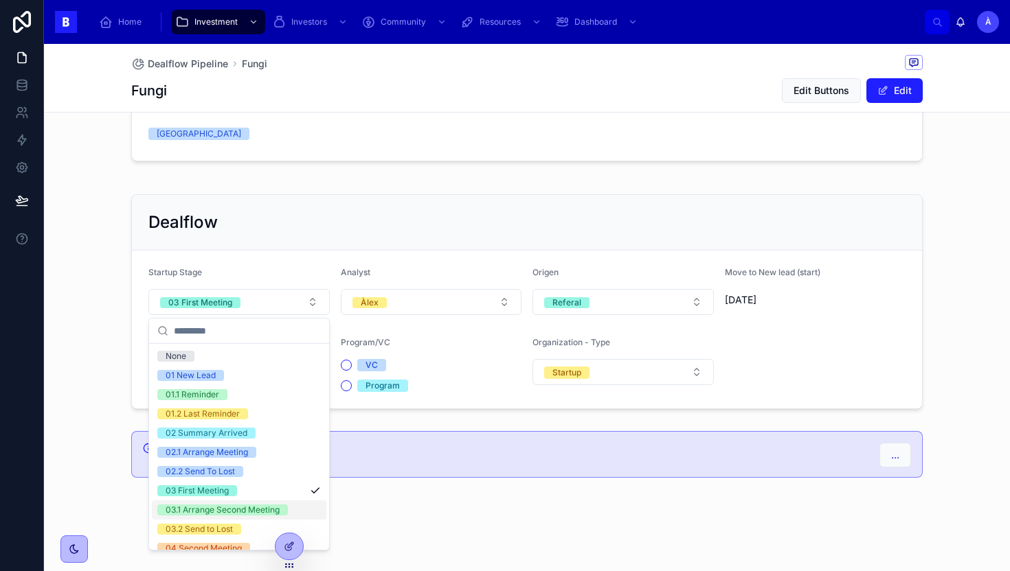
click at [220, 510] on div "03.1 Arrange Second Meeting" at bounding box center [223, 510] width 114 height 11
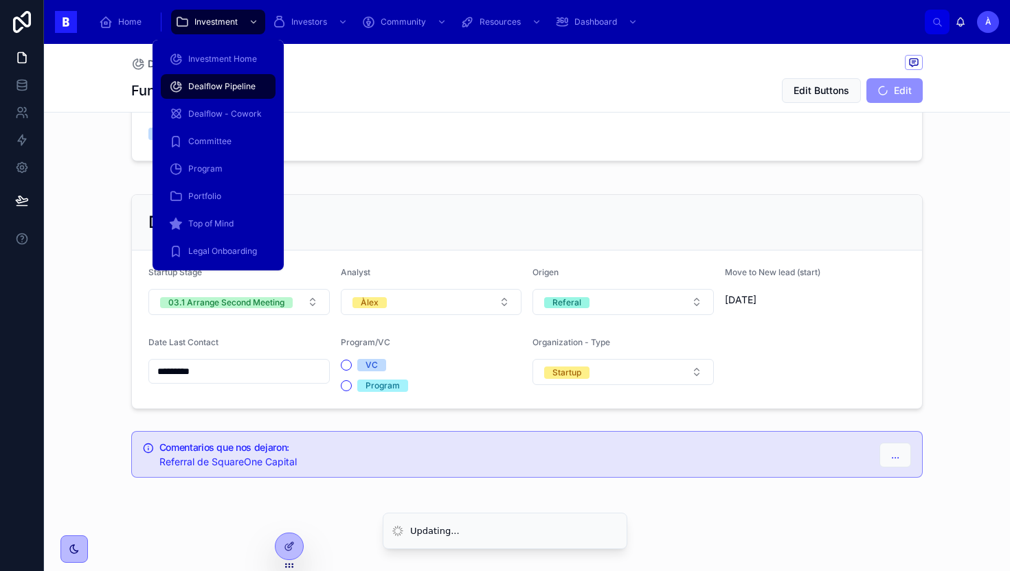
click at [203, 84] on span "Dealflow Pipeline" at bounding box center [221, 86] width 67 height 11
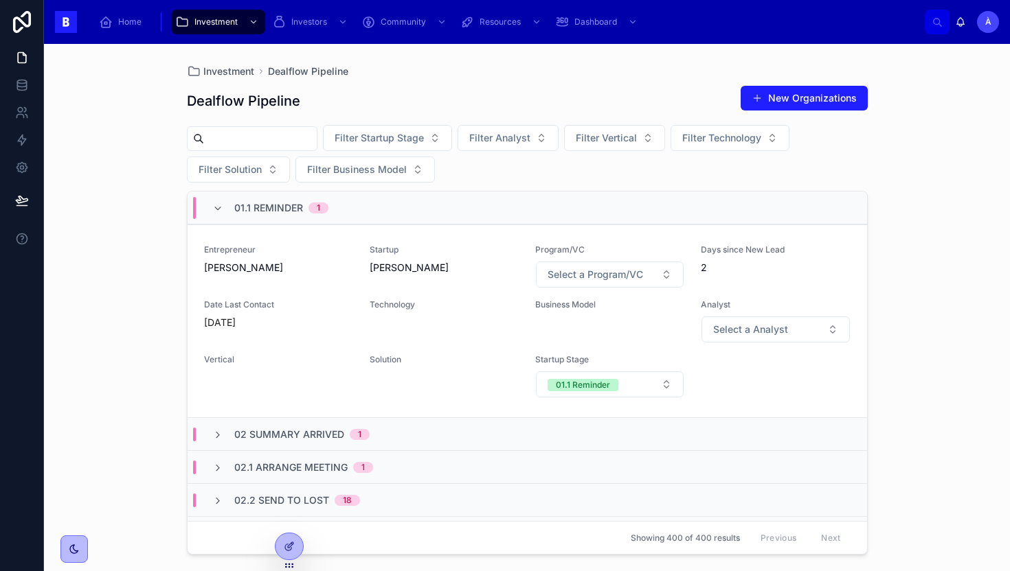
click at [286, 212] on span "01.1 Reminder" at bounding box center [268, 208] width 69 height 14
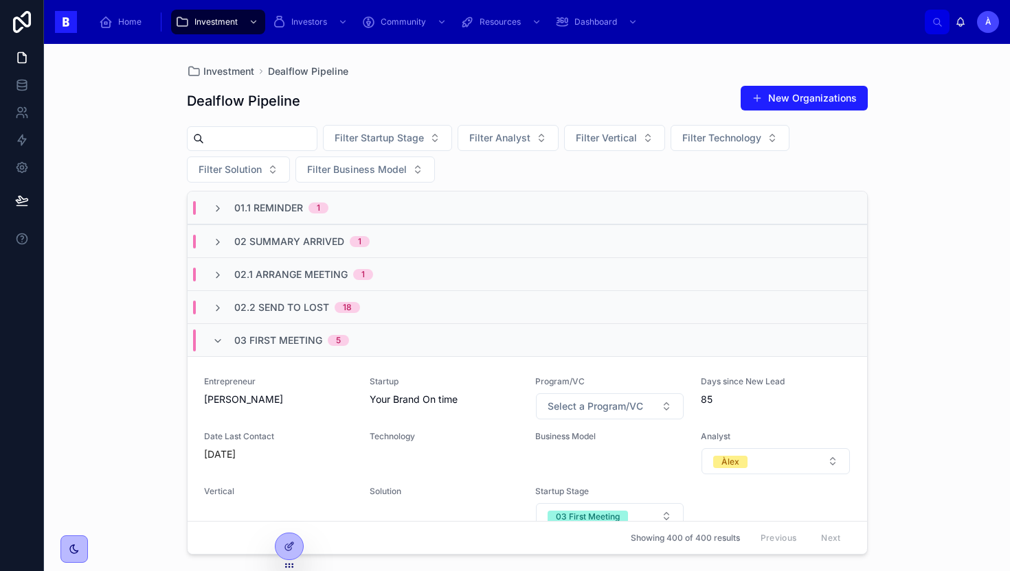
click at [277, 334] on span "03 First Meeting" at bounding box center [278, 341] width 88 height 14
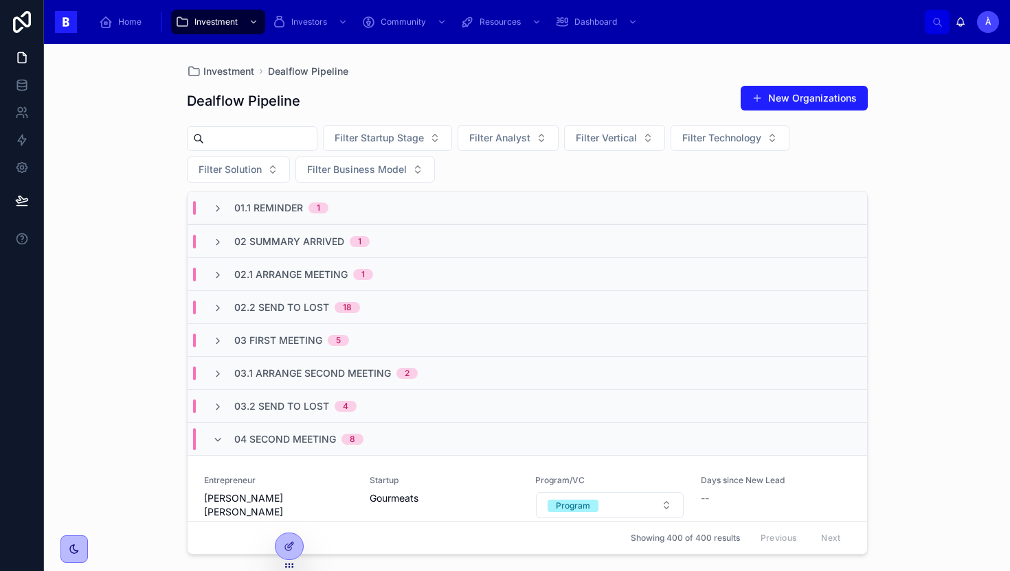
click at [250, 444] on span "04 Second Meeting" at bounding box center [285, 440] width 102 height 14
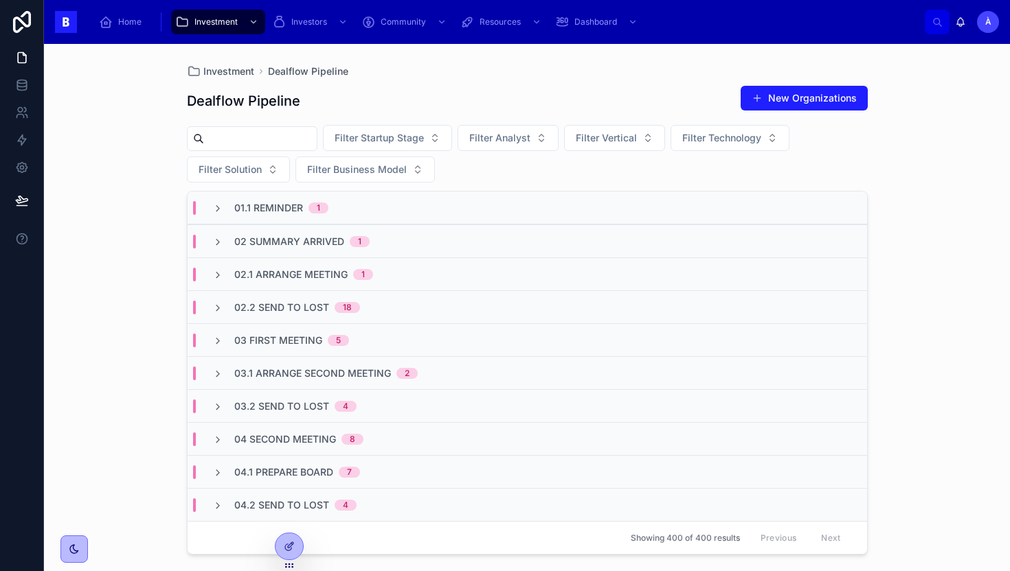
click at [236, 135] on input "text" at bounding box center [260, 138] width 113 height 19
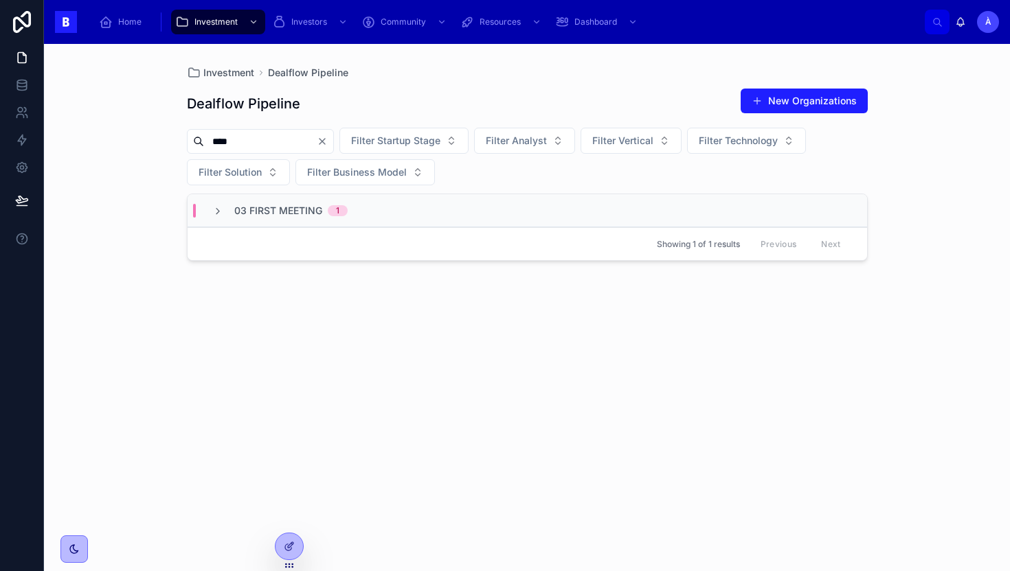
type input "****"
click at [282, 231] on div "Showing 1 of 1 results Previous Next" at bounding box center [526, 243] width 679 height 33
click at [313, 216] on span "03 First Meeting" at bounding box center [278, 211] width 88 height 14
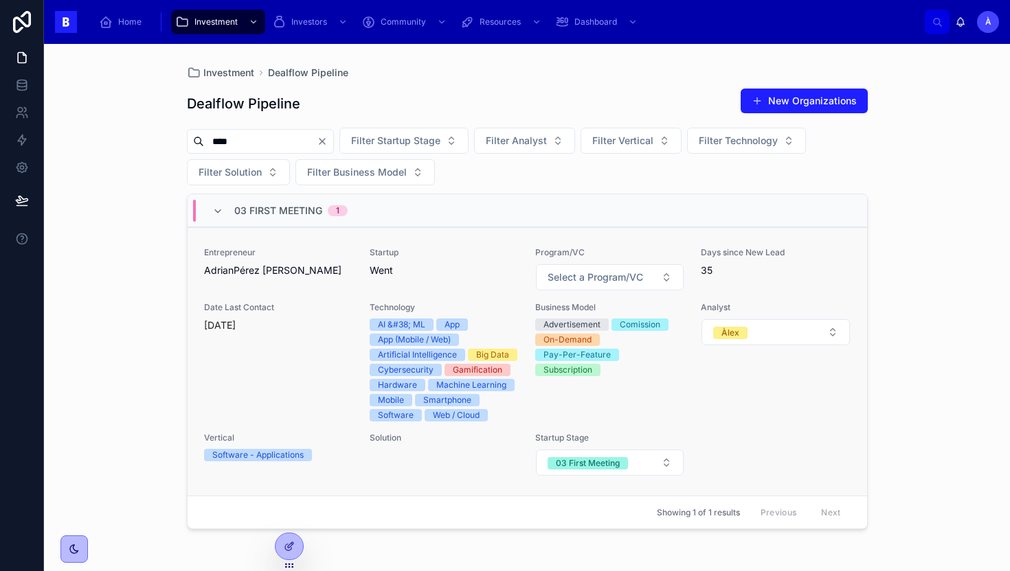
click at [308, 271] on span "AdrianPérez [PERSON_NAME]" at bounding box center [278, 271] width 149 height 14
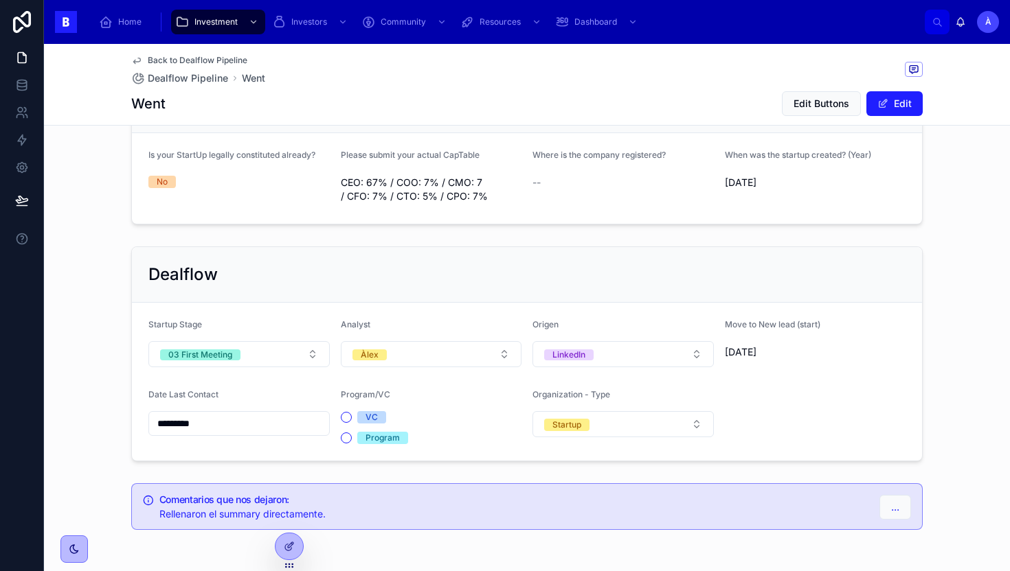
scroll to position [1046, 0]
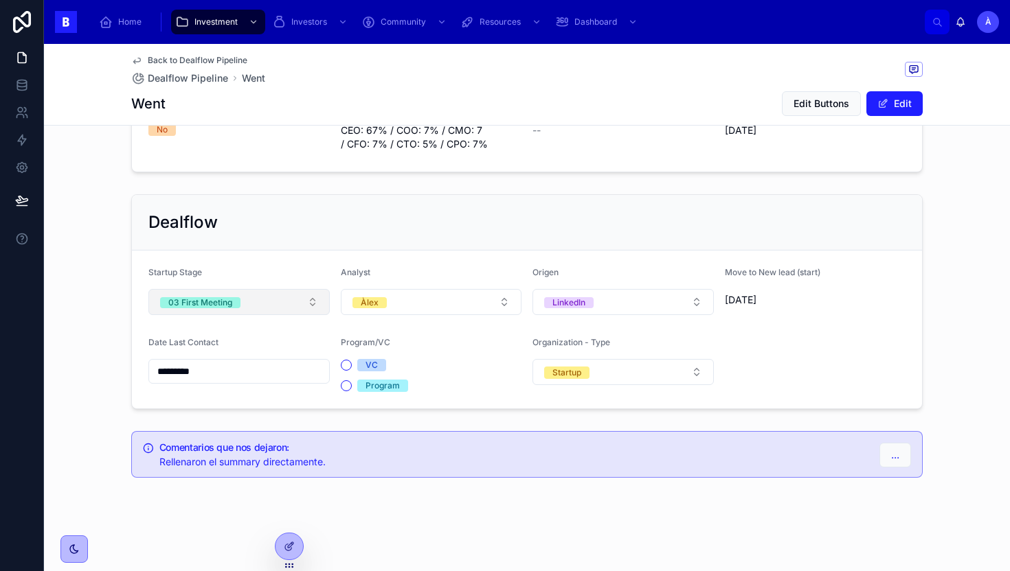
click at [242, 295] on button "03 First Meeting" at bounding box center [238, 302] width 181 height 26
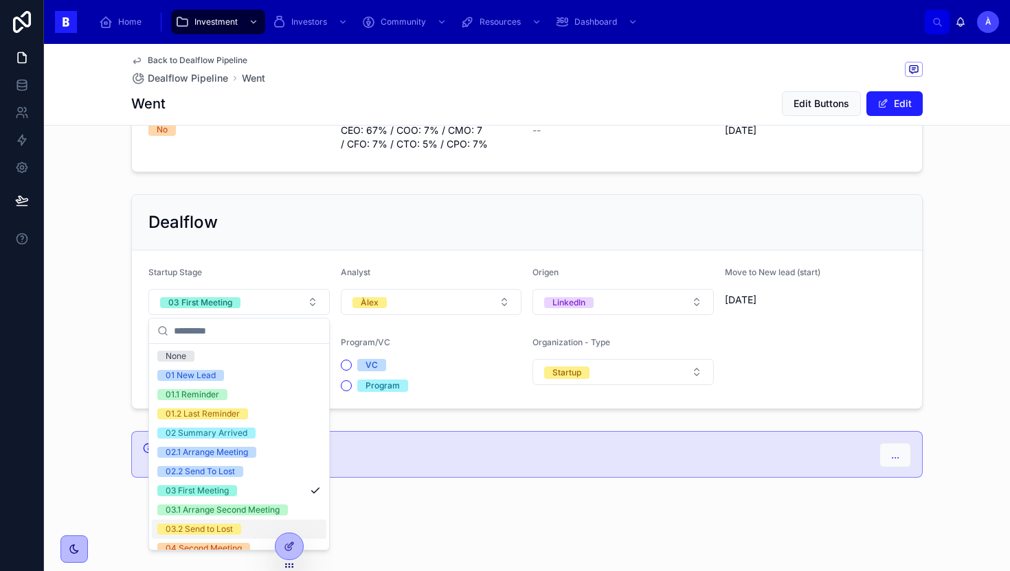
click at [215, 523] on div "03.2 Send to Lost" at bounding box center [239, 529] width 174 height 19
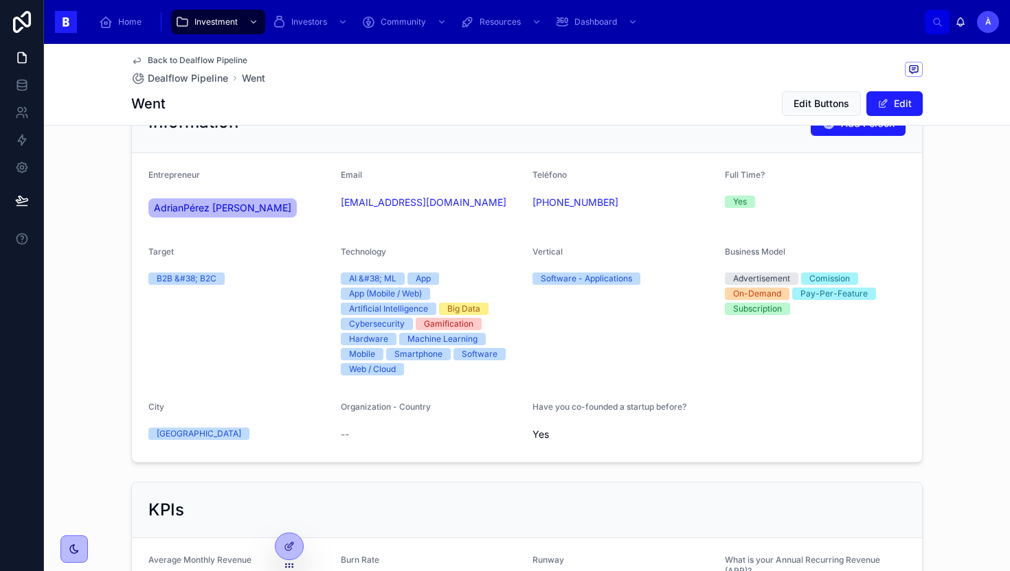
scroll to position [144, 0]
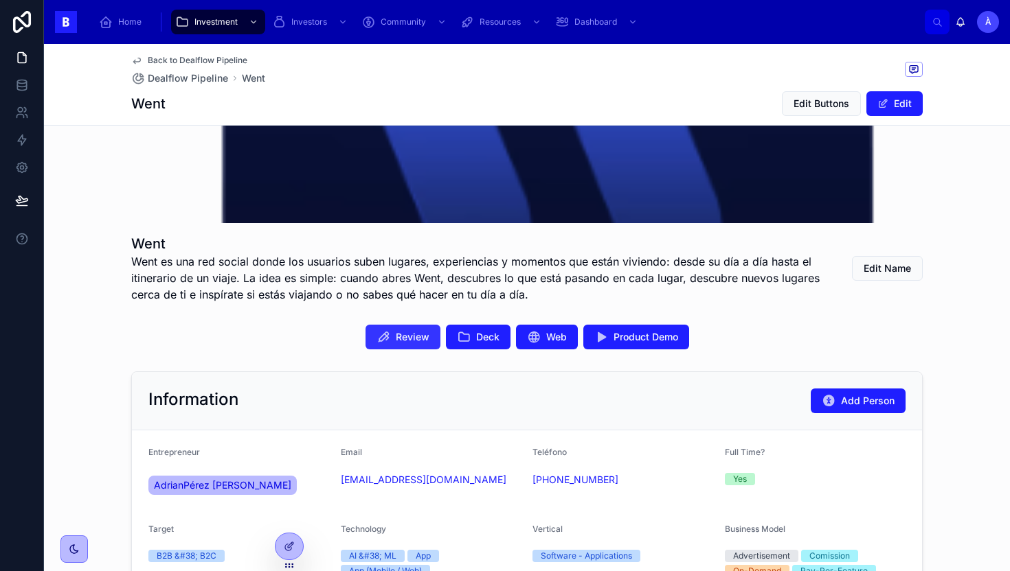
click at [413, 345] on button "Review" at bounding box center [402, 337] width 75 height 25
